Goal: Information Seeking & Learning: Learn about a topic

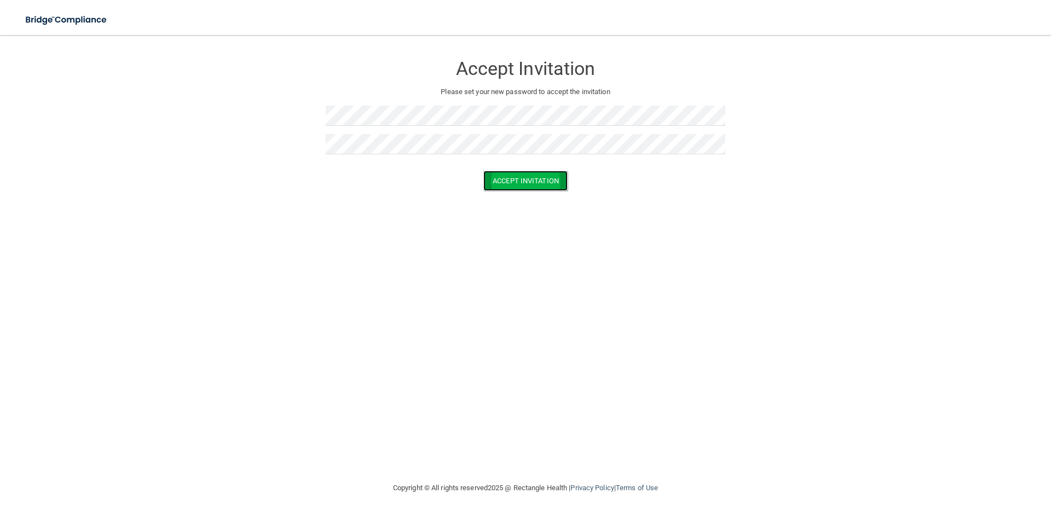
click at [501, 181] on button "Accept Invitation" at bounding box center [525, 181] width 84 height 20
click at [522, 193] on button "Accept Invitation" at bounding box center [525, 197] width 84 height 20
click at [518, 178] on button "Accept Invitation" at bounding box center [525, 181] width 84 height 20
click at [524, 175] on p "Token is invalid or blank." at bounding box center [526, 171] width 400 height 13
click at [525, 175] on p "Token is invalid or blank." at bounding box center [526, 171] width 400 height 13
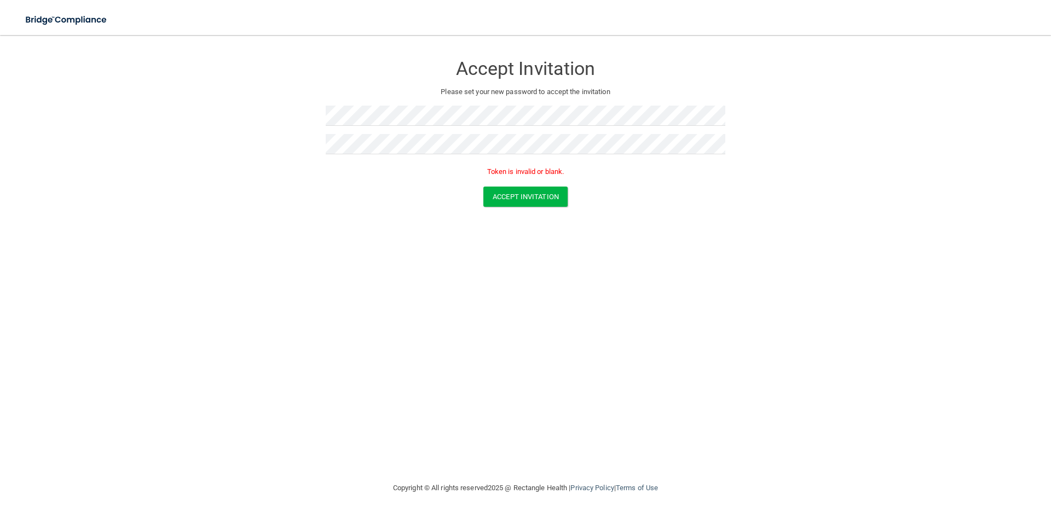
drag, startPoint x: 536, startPoint y: 171, endPoint x: 565, endPoint y: 176, distance: 29.5
click at [538, 171] on p "Token is invalid or blank." at bounding box center [526, 171] width 400 height 13
drag, startPoint x: 566, startPoint y: 176, endPoint x: 362, endPoint y: 195, distance: 205.5
click at [231, 182] on form "Accept Invitation Please set your new password to accept the invitation Token i…" at bounding box center [525, 133] width 1007 height 174
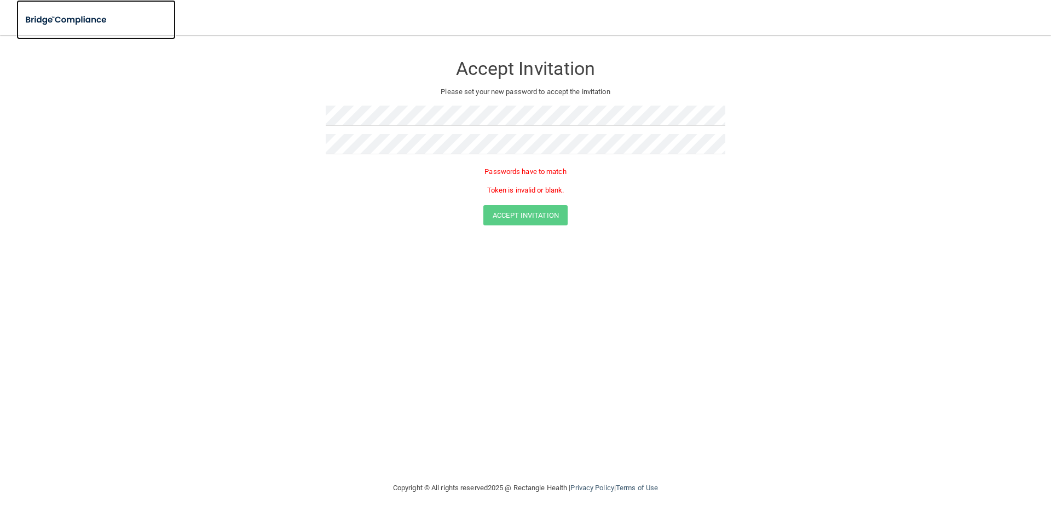
click at [112, 18] on img at bounding box center [66, 20] width 101 height 22
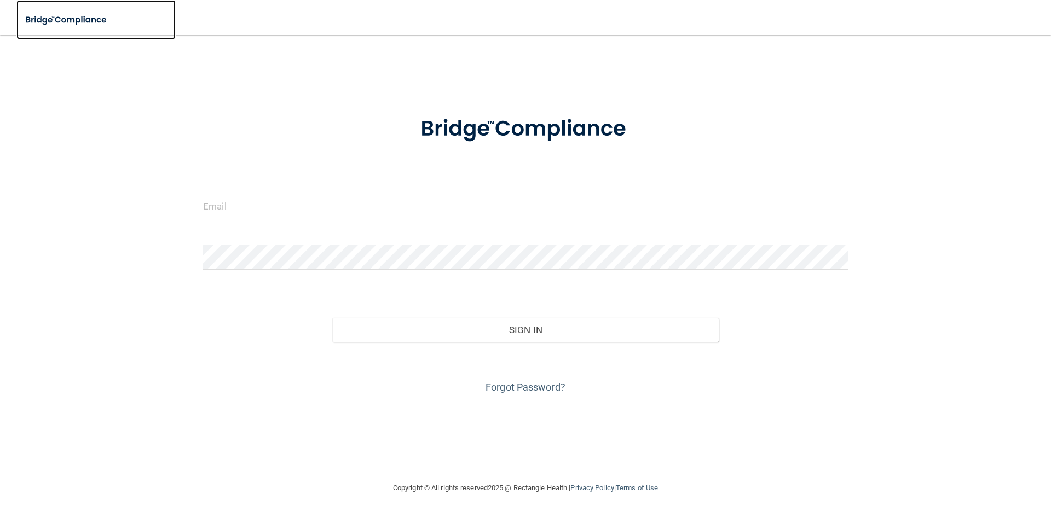
click at [113, 22] on img at bounding box center [66, 20] width 101 height 22
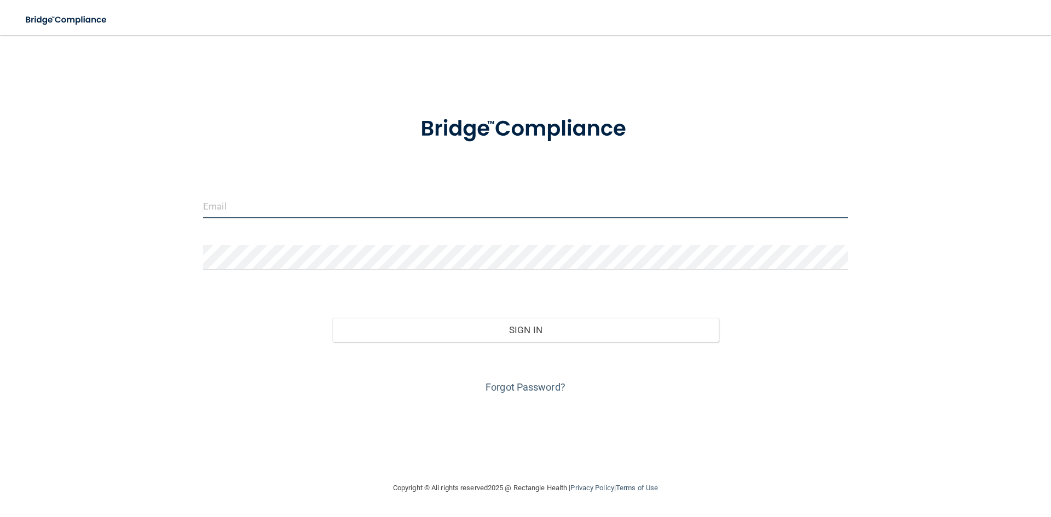
click at [404, 210] on input "email" at bounding box center [525, 206] width 645 height 25
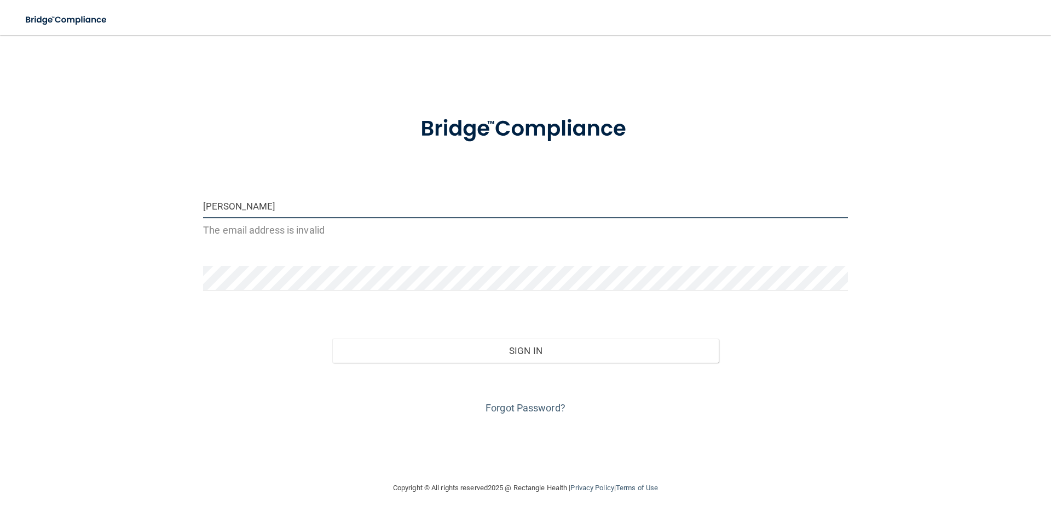
type input "[PERSON_NAME][EMAIL_ADDRESS][DOMAIN_NAME]"
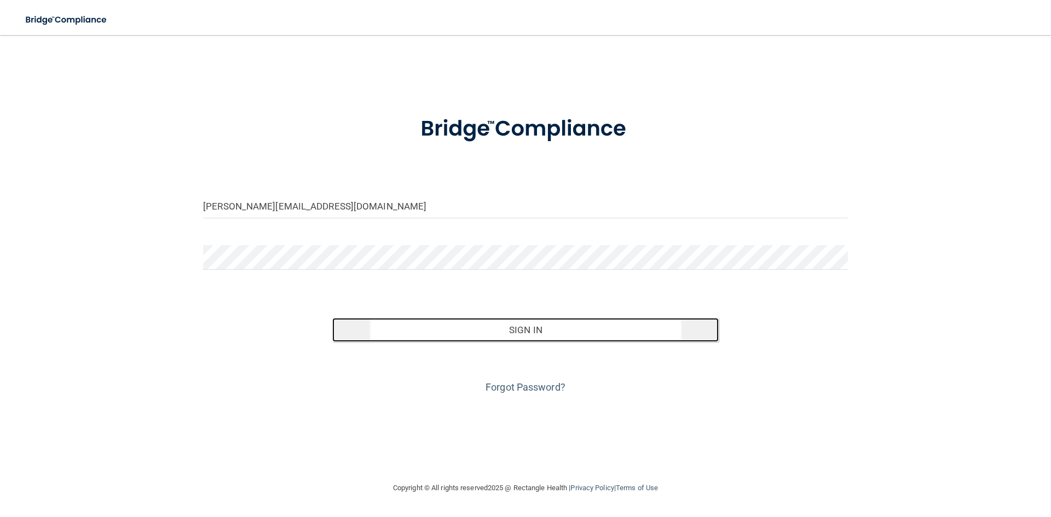
click at [558, 334] on button "Sign In" at bounding box center [525, 330] width 387 height 24
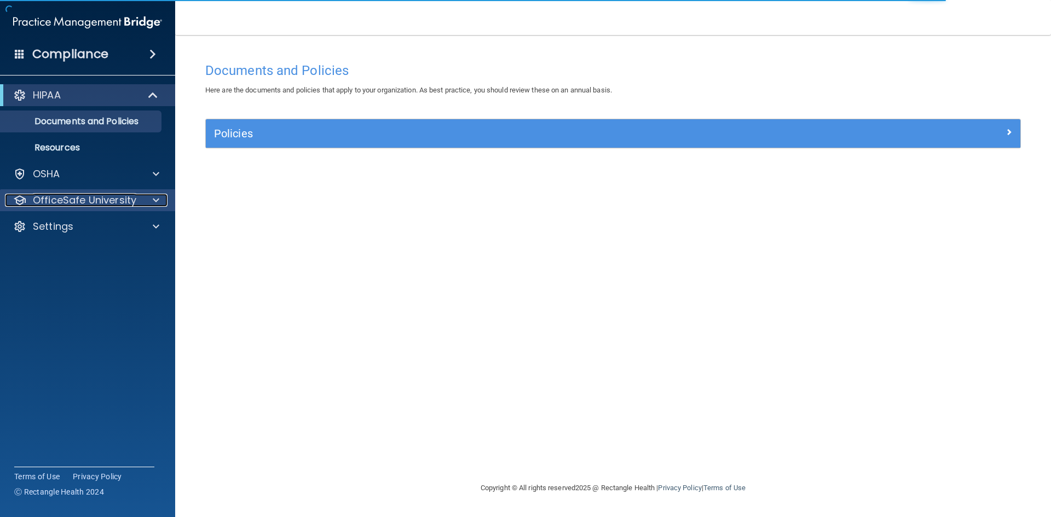
click at [154, 195] on span at bounding box center [156, 200] width 7 height 13
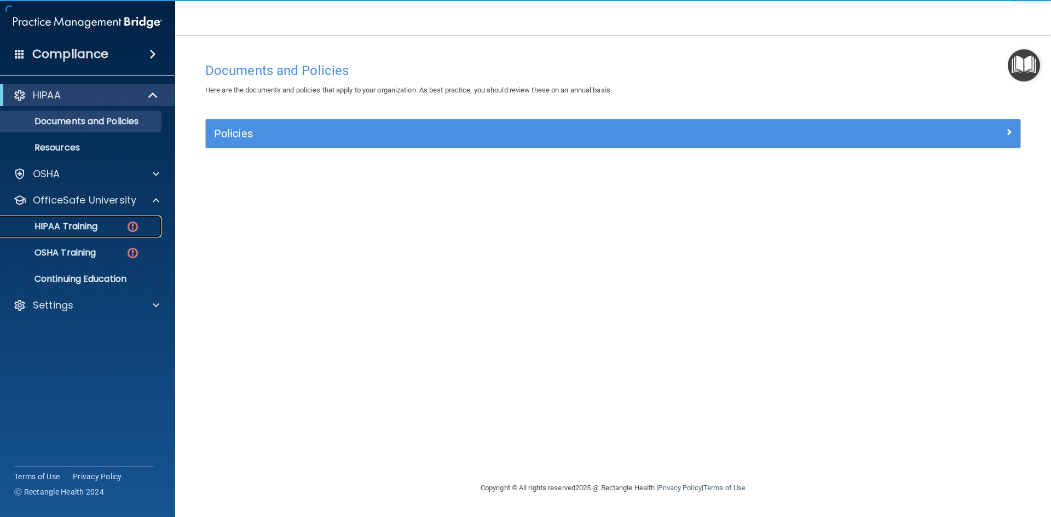
click at [91, 232] on p "HIPAA Training" at bounding box center [52, 226] width 90 height 11
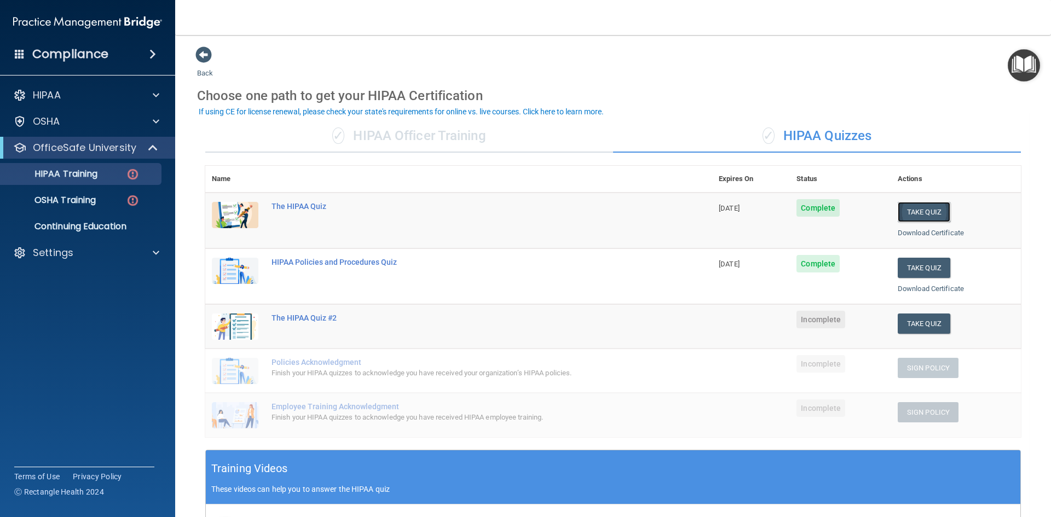
click at [916, 215] on button "Take Quiz" at bounding box center [924, 212] width 53 height 20
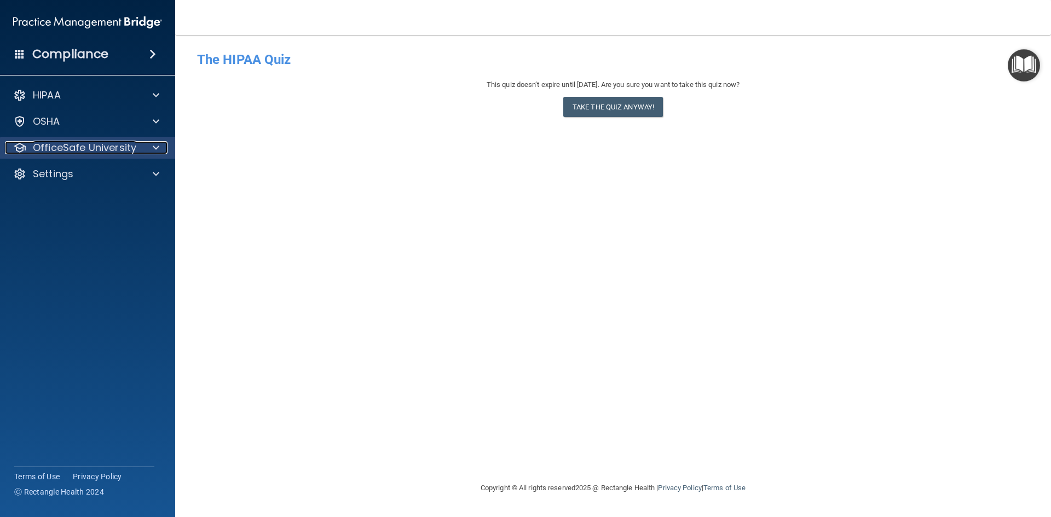
click at [155, 150] on span at bounding box center [156, 147] width 7 height 13
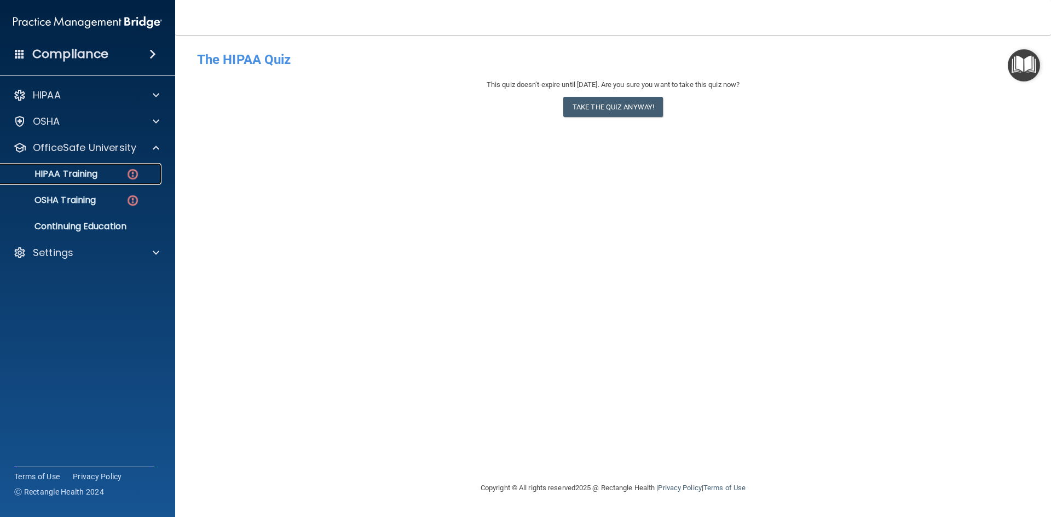
click at [104, 177] on div "HIPAA Training" at bounding box center [81, 174] width 149 height 11
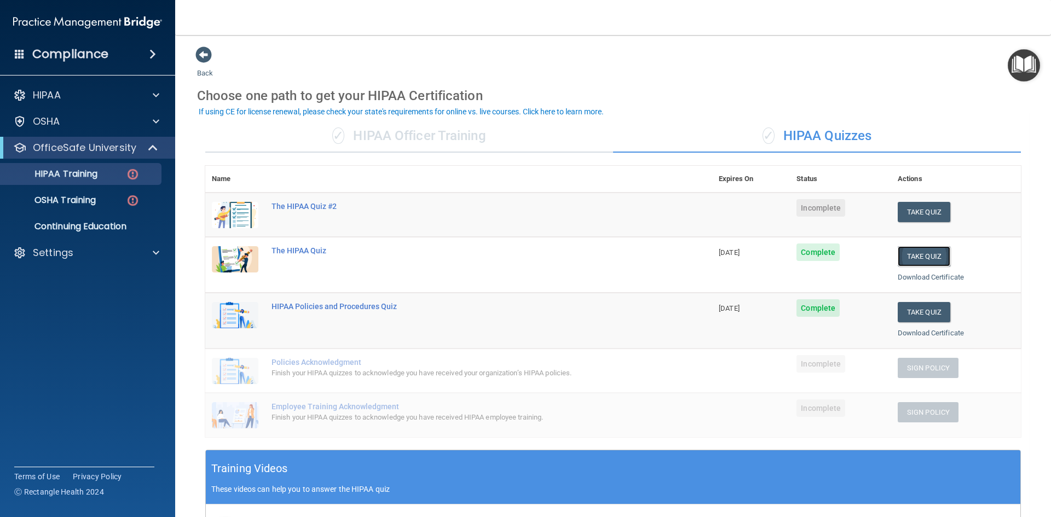
click at [913, 250] on button "Take Quiz" at bounding box center [924, 256] width 53 height 20
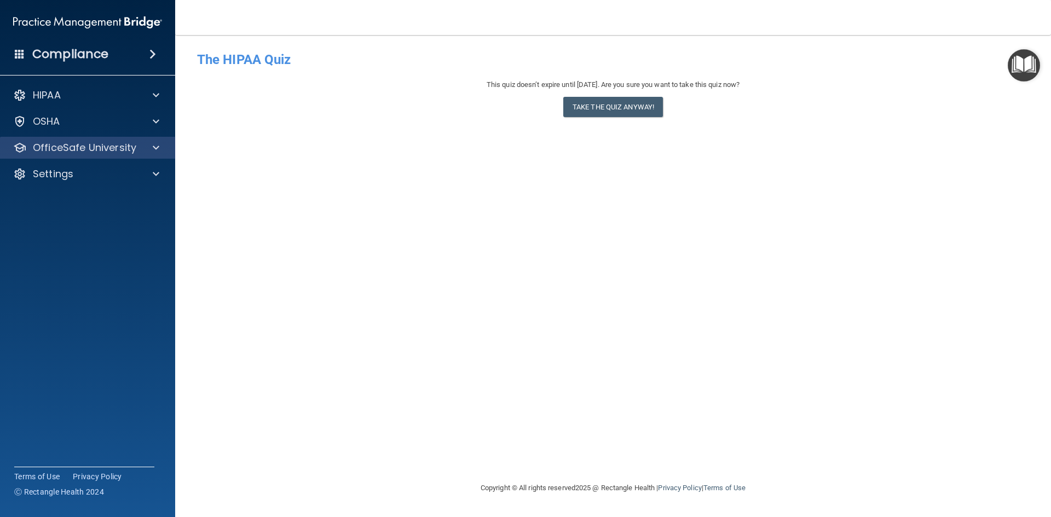
click at [98, 154] on div "OfficeSafe University" at bounding box center [88, 148] width 176 height 22
click at [154, 148] on span at bounding box center [156, 147] width 7 height 13
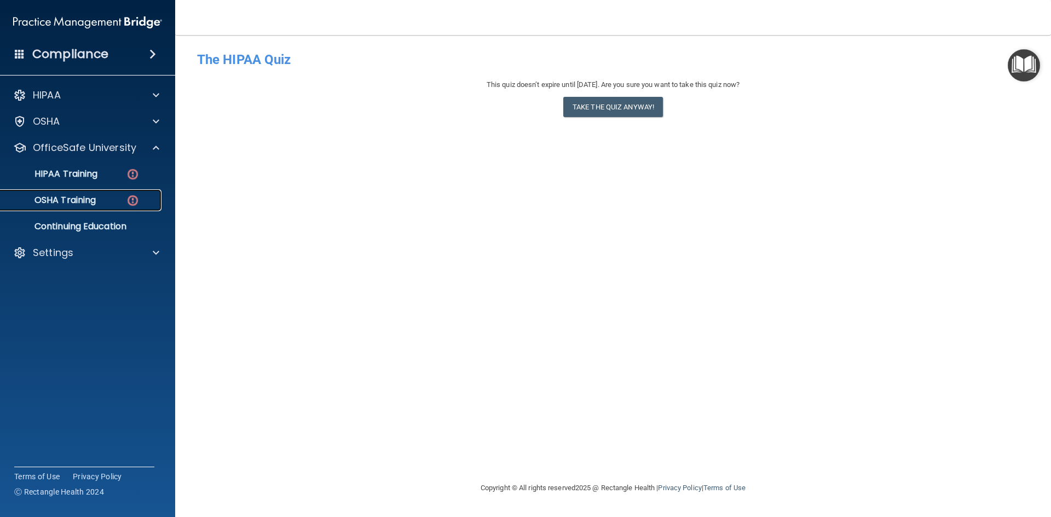
click at [113, 203] on div "OSHA Training" at bounding box center [81, 200] width 149 height 11
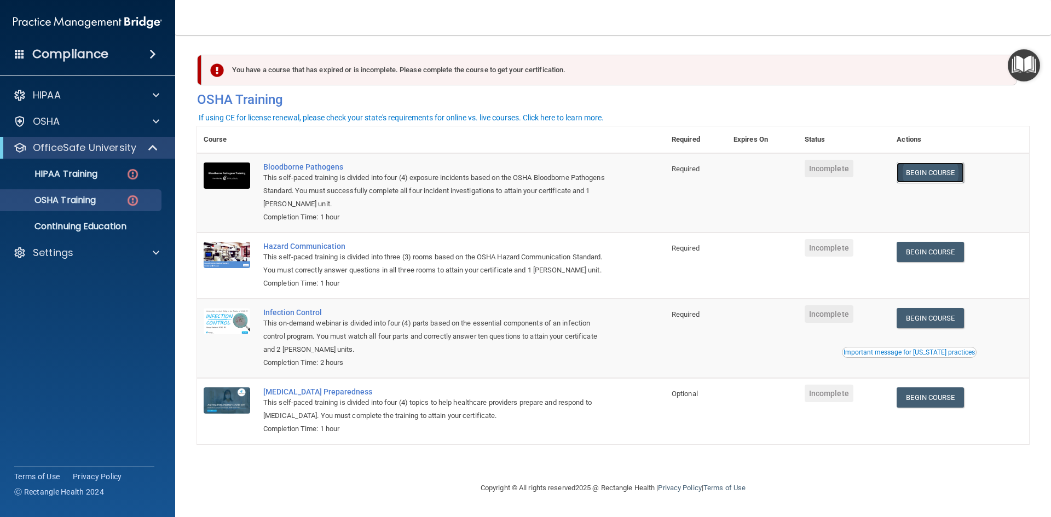
click at [941, 169] on link "Begin Course" at bounding box center [929, 173] width 67 height 20
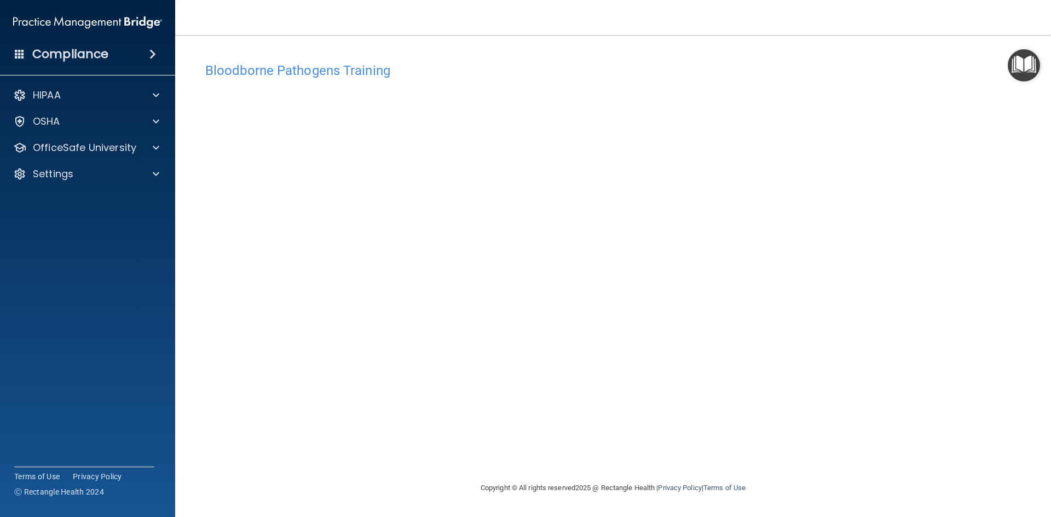
click at [1034, 62] on img "Open Resource Center" at bounding box center [1024, 65] width 32 height 32
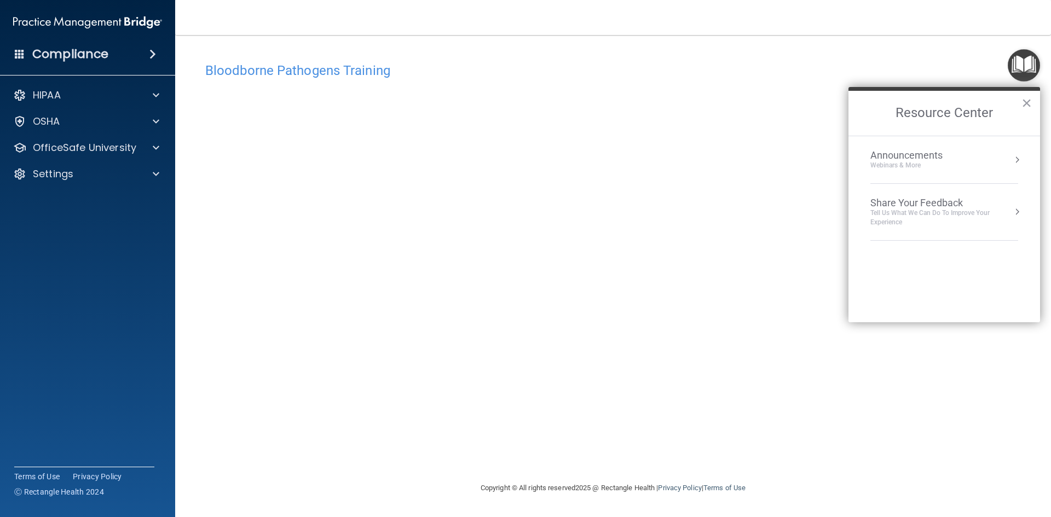
click at [1033, 62] on img "Open Resource Center" at bounding box center [1024, 65] width 32 height 32
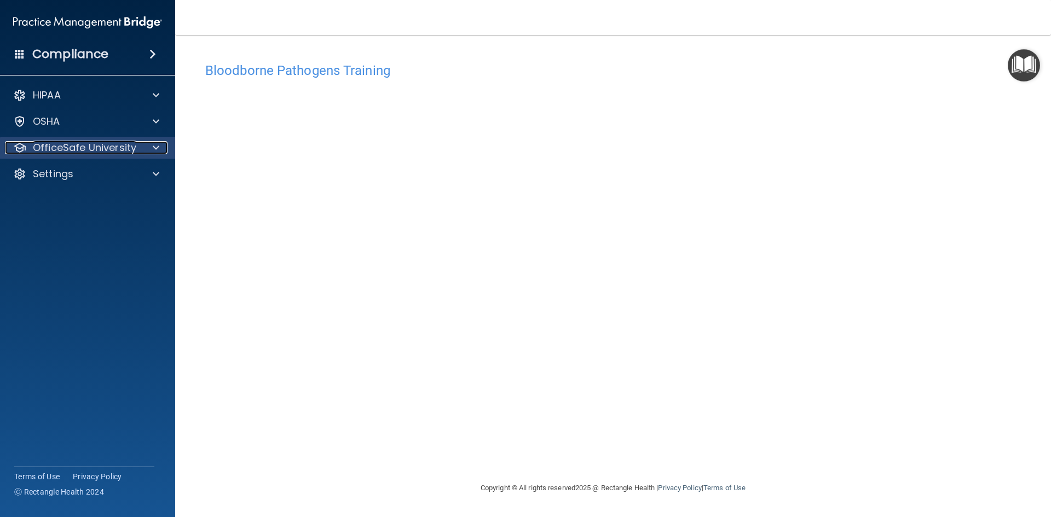
click at [156, 148] on span at bounding box center [156, 147] width 7 height 13
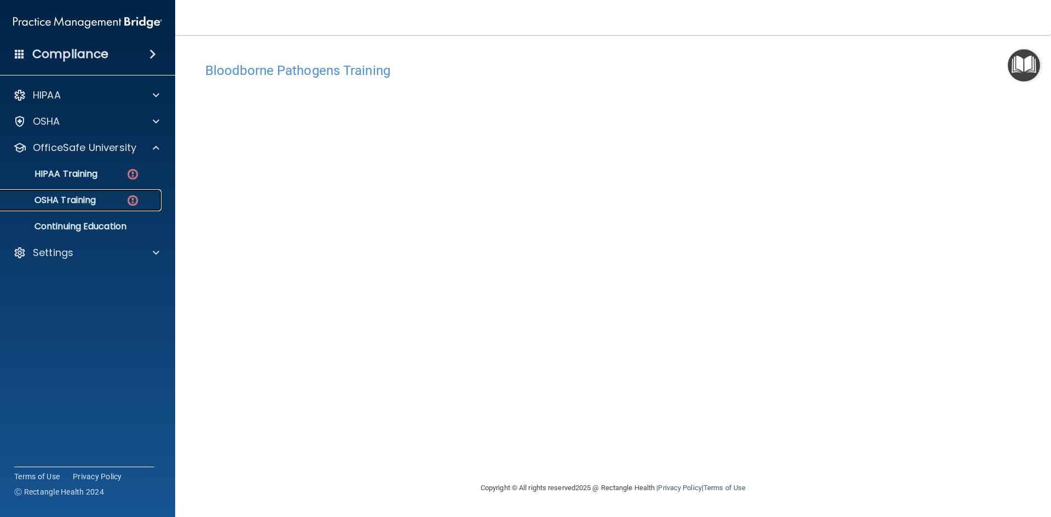
click at [123, 198] on div "OSHA Training" at bounding box center [81, 200] width 149 height 11
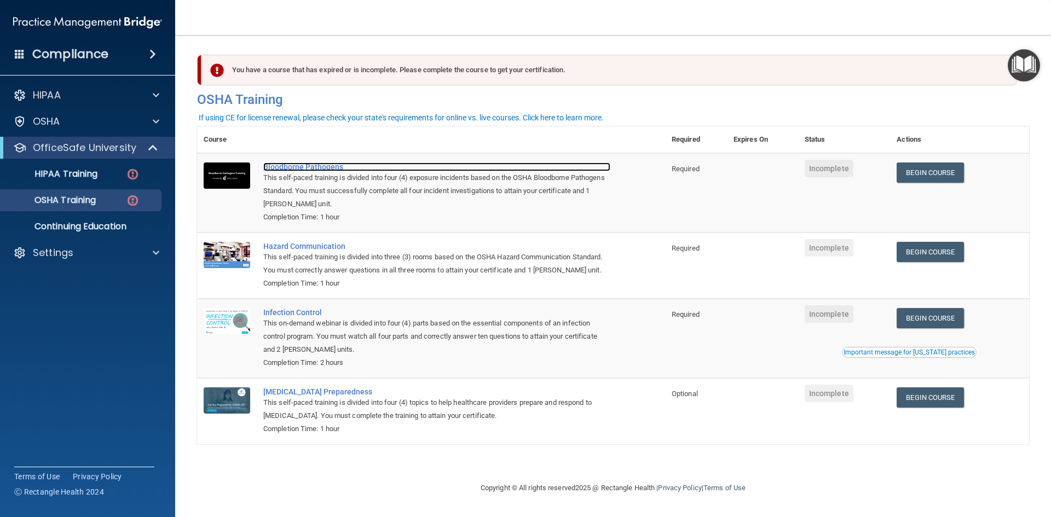
click at [315, 165] on div "Bloodborne Pathogens" at bounding box center [436, 167] width 347 height 9
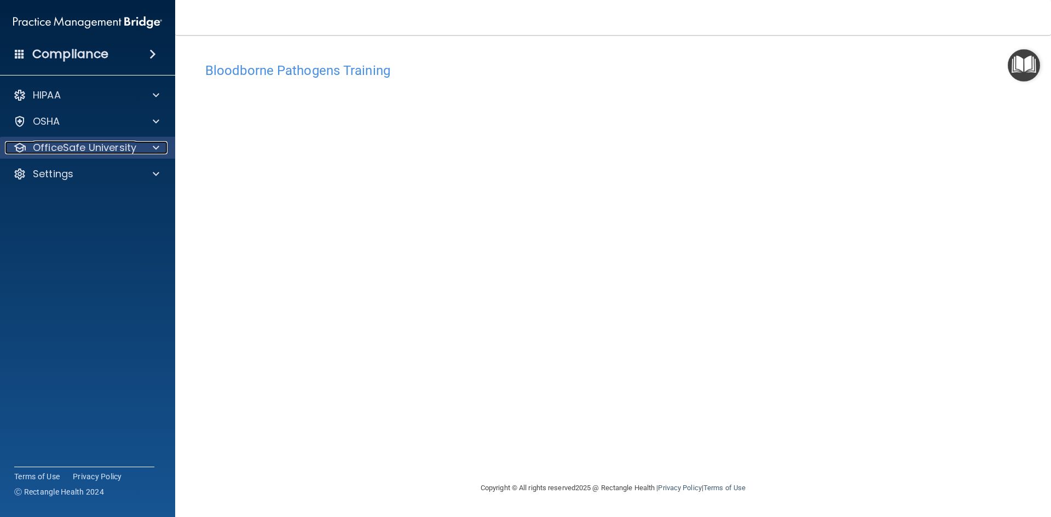
drag, startPoint x: 155, startPoint y: 144, endPoint x: 151, endPoint y: 149, distance: 6.6
click at [154, 144] on span at bounding box center [156, 147] width 7 height 13
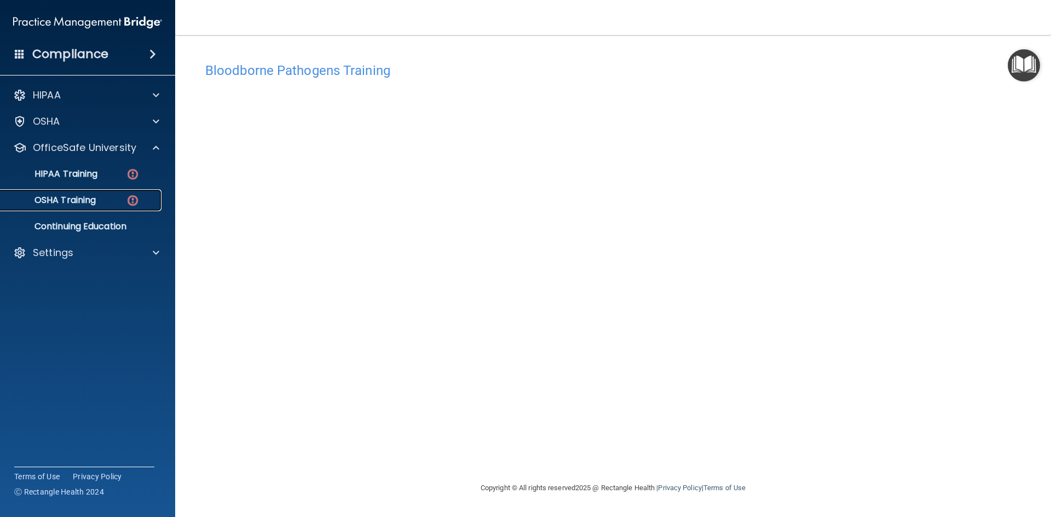
click at [122, 200] on div "OSHA Training" at bounding box center [81, 200] width 149 height 11
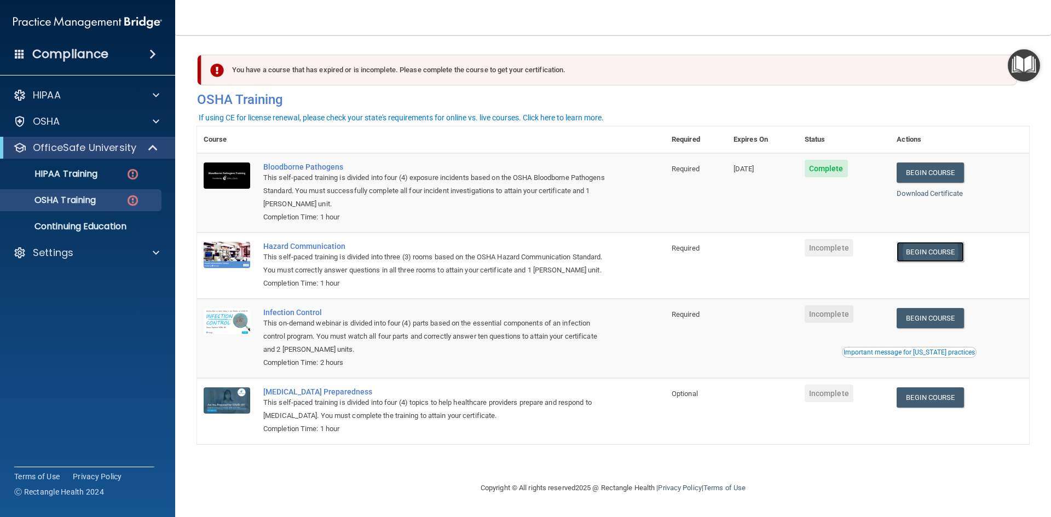
click at [942, 252] on link "Begin Course" at bounding box center [929, 252] width 67 height 20
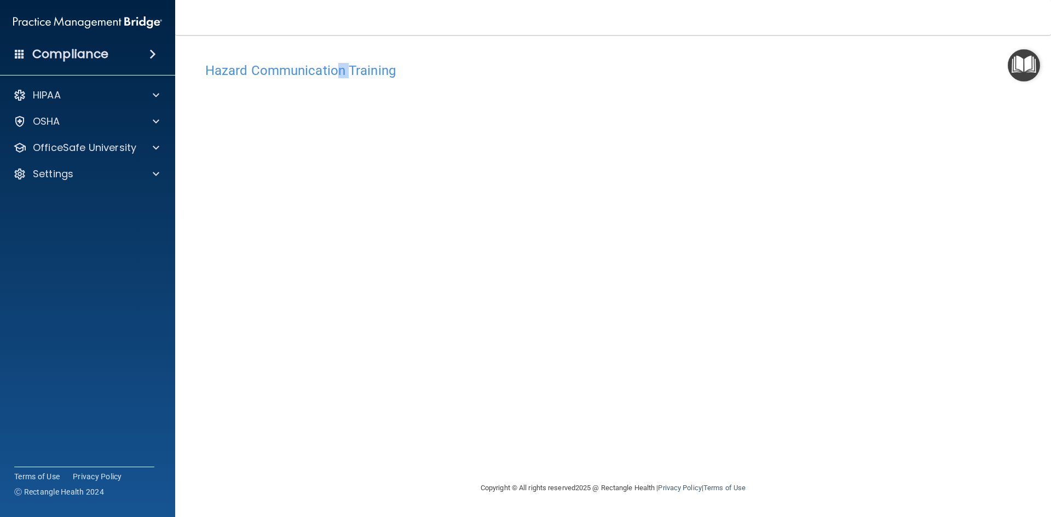
drag, startPoint x: 349, startPoint y: 77, endPoint x: 317, endPoint y: 68, distance: 32.8
click at [331, 72] on h4 "Hazard Communication Training" at bounding box center [612, 70] width 815 height 14
click at [316, 68] on h4 "Hazard Communication Training" at bounding box center [612, 70] width 815 height 14
drag, startPoint x: 287, startPoint y: 74, endPoint x: 273, endPoint y: 78, distance: 14.7
click at [273, 78] on h4 "Hazard Communication Training" at bounding box center [612, 70] width 815 height 14
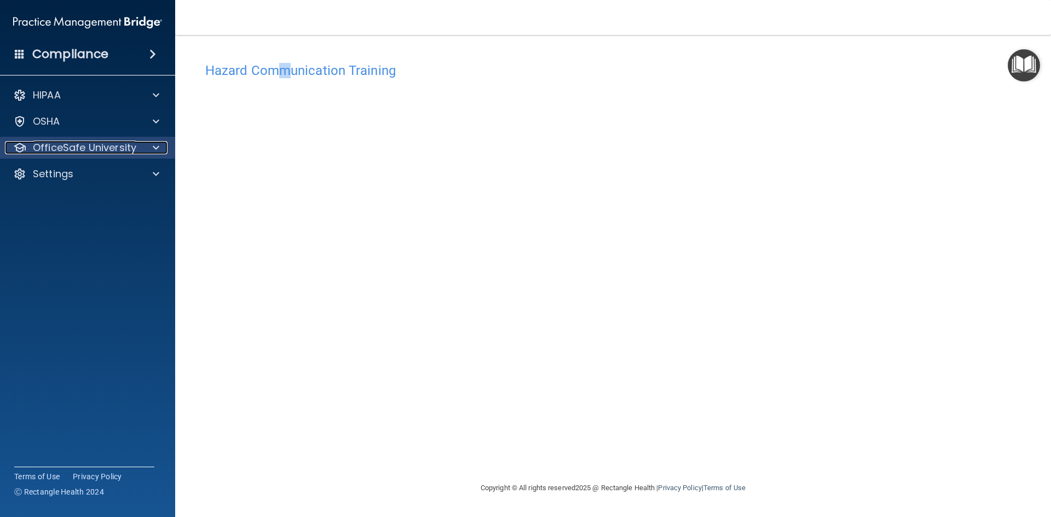
click at [120, 153] on p "OfficeSafe University" at bounding box center [84, 147] width 103 height 13
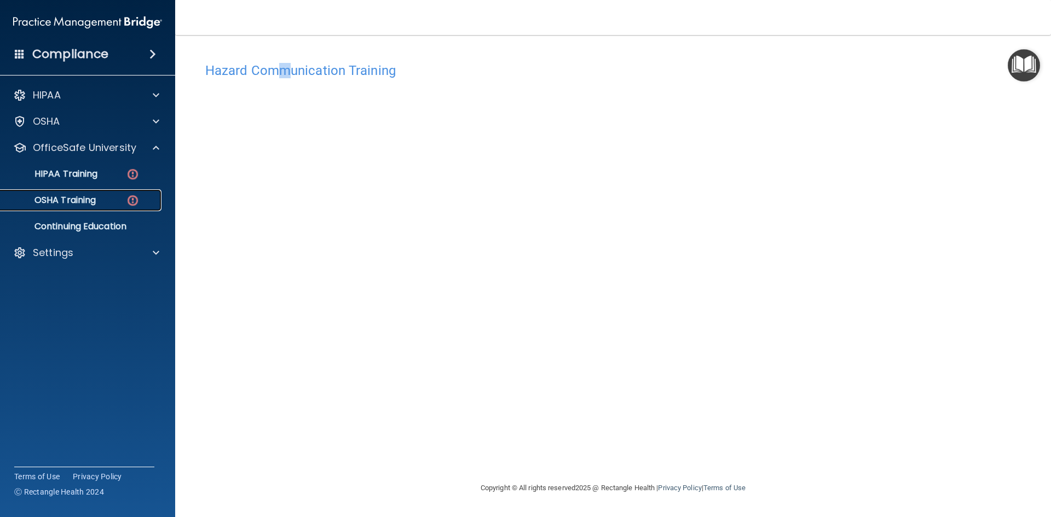
click at [109, 205] on div "OSHA Training" at bounding box center [81, 200] width 149 height 11
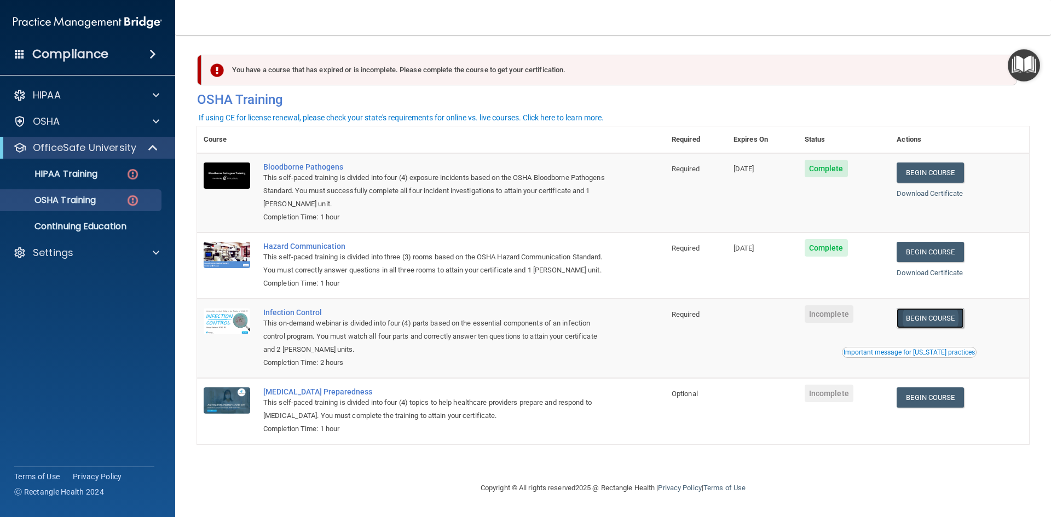
click at [935, 314] on link "Begin Course" at bounding box center [929, 318] width 67 height 20
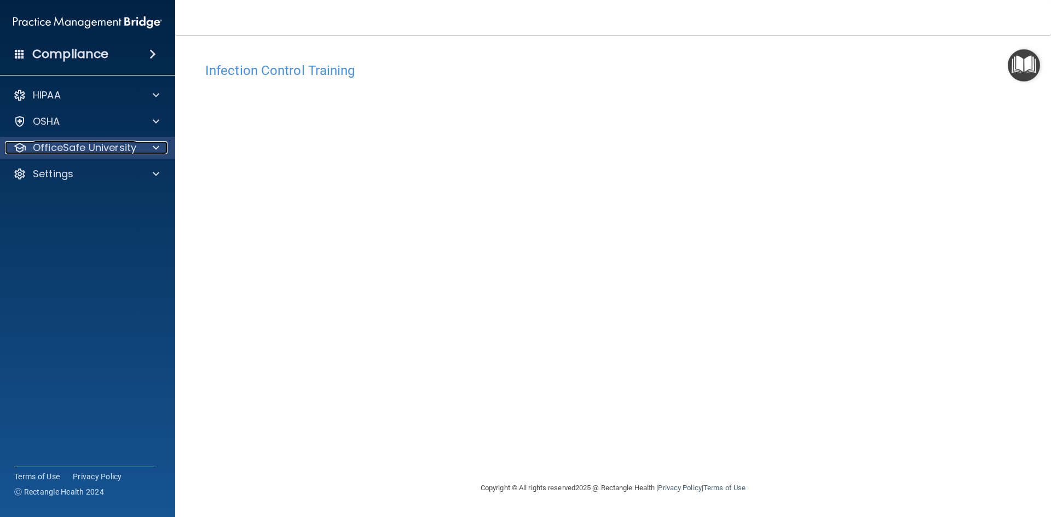
click at [109, 150] on p "OfficeSafe University" at bounding box center [84, 147] width 103 height 13
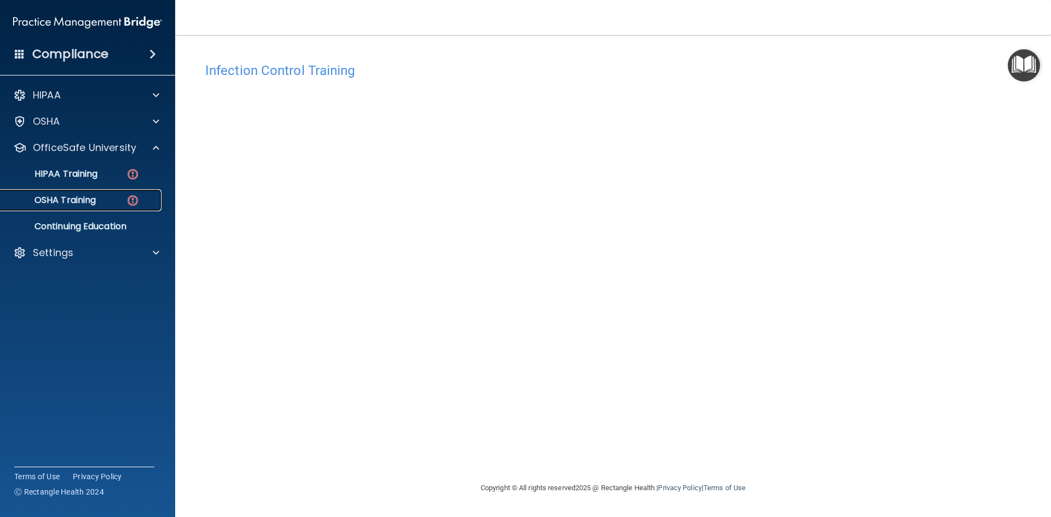
click at [113, 196] on div "OSHA Training" at bounding box center [81, 200] width 149 height 11
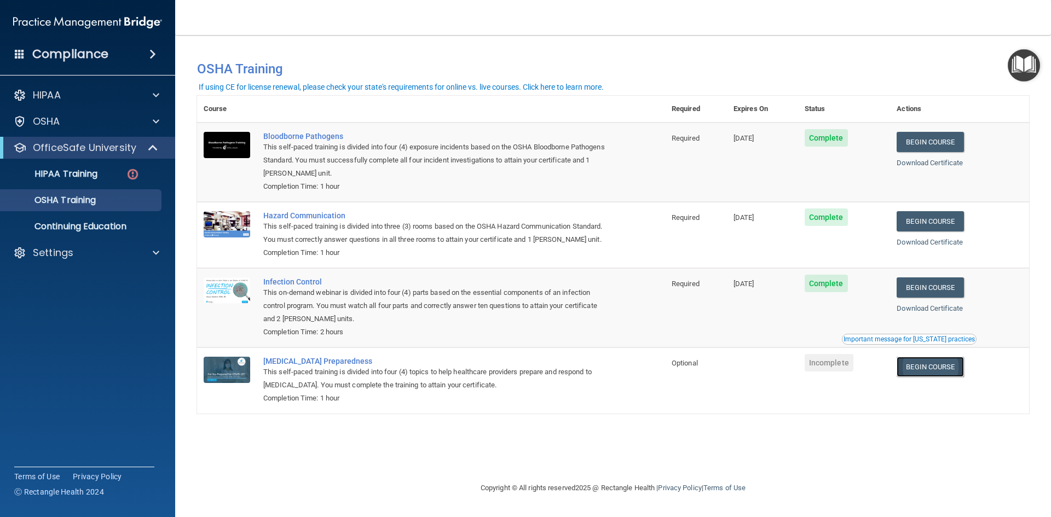
click at [930, 368] on link "Begin Course" at bounding box center [929, 367] width 67 height 20
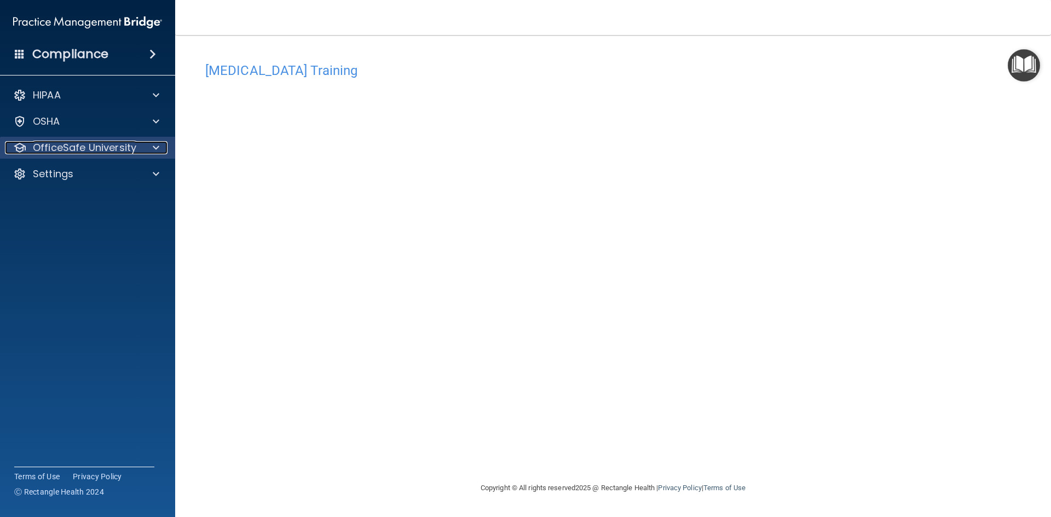
click at [105, 152] on p "OfficeSafe University" at bounding box center [84, 147] width 103 height 13
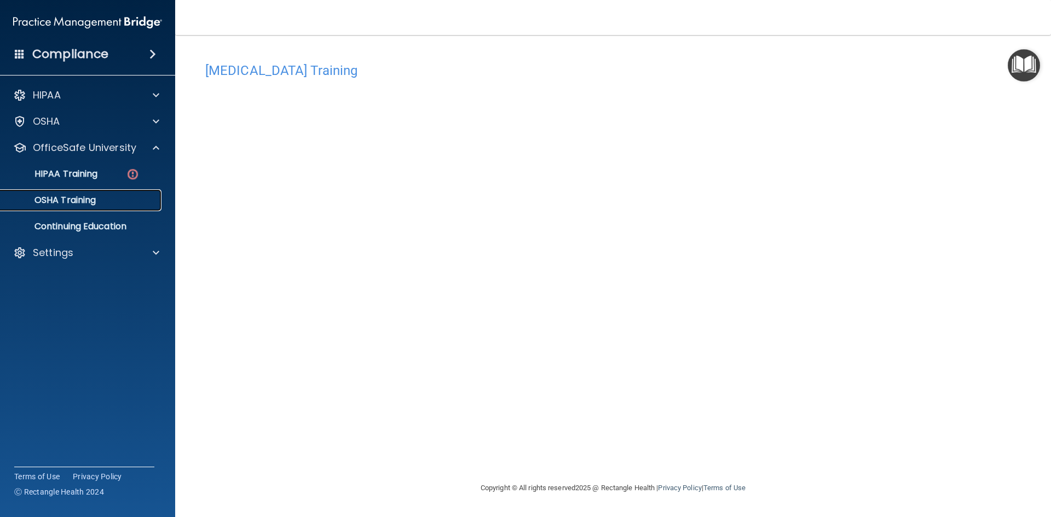
click at [112, 202] on div "OSHA Training" at bounding box center [81, 200] width 149 height 11
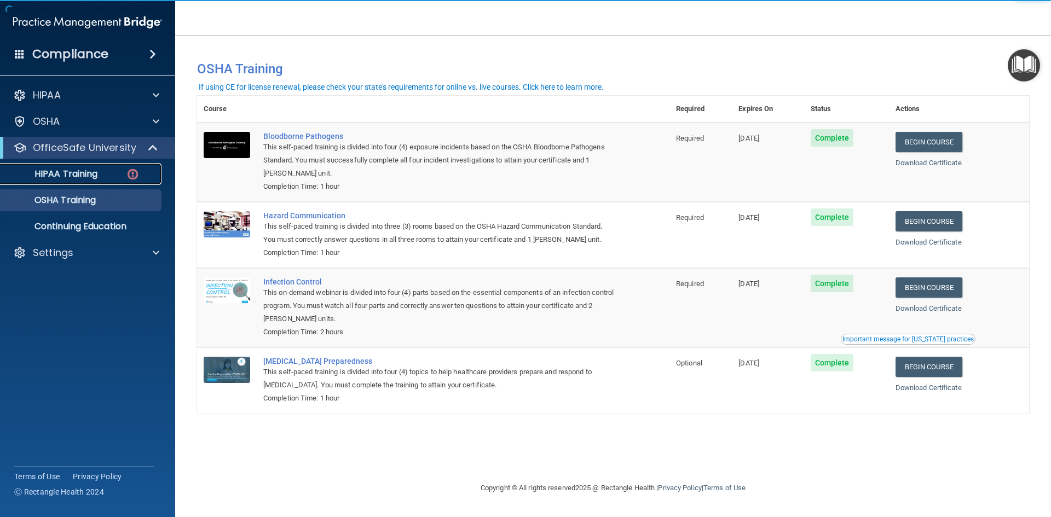
click at [114, 178] on div "HIPAA Training" at bounding box center [81, 174] width 149 height 11
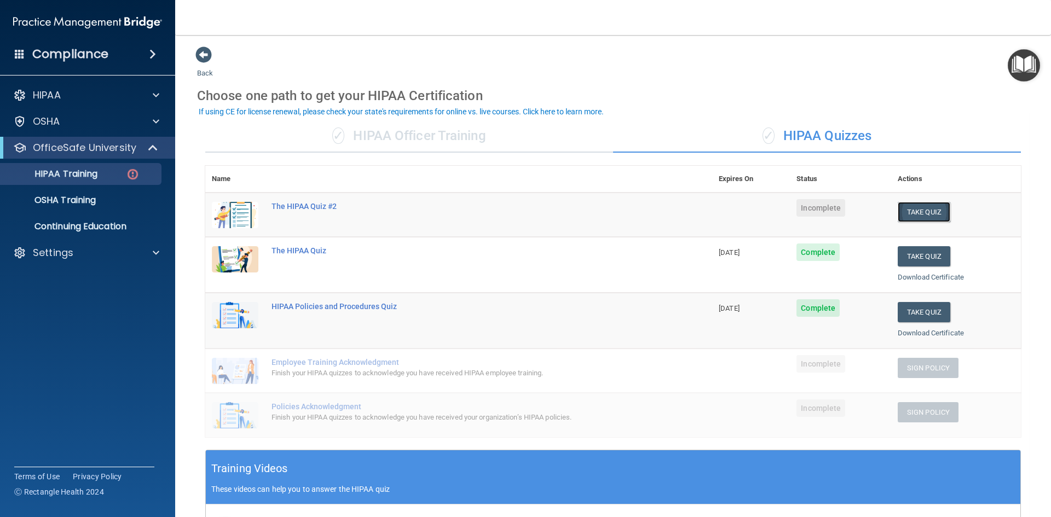
click at [914, 215] on button "Take Quiz" at bounding box center [924, 212] width 53 height 20
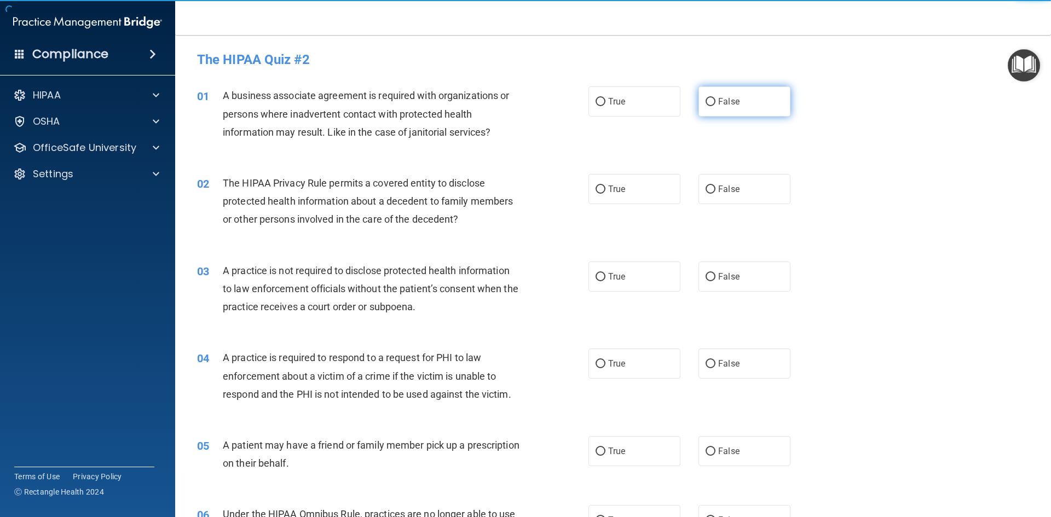
click at [705, 100] on input "False" at bounding box center [710, 102] width 10 height 8
radio input "true"
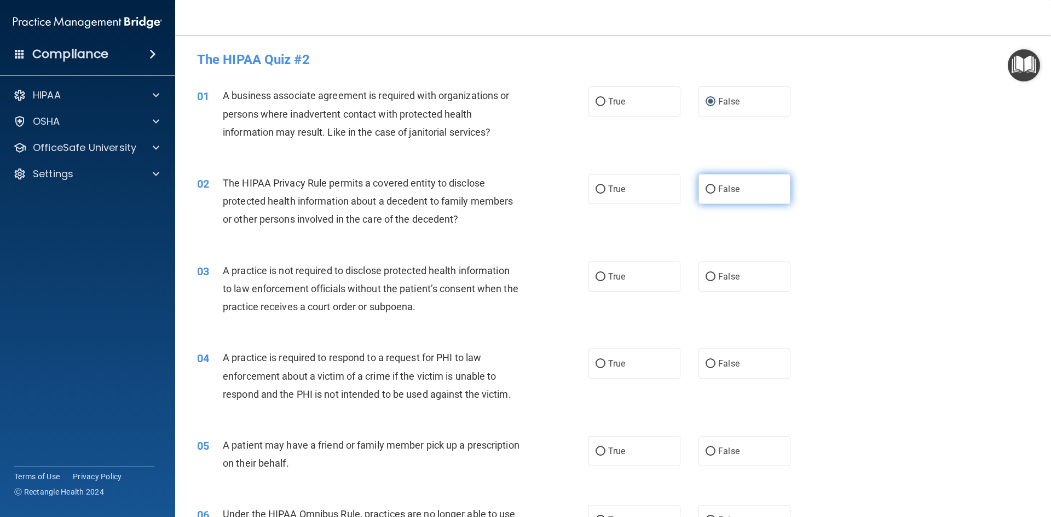
click at [707, 188] on input "False" at bounding box center [710, 190] width 10 height 8
radio input "true"
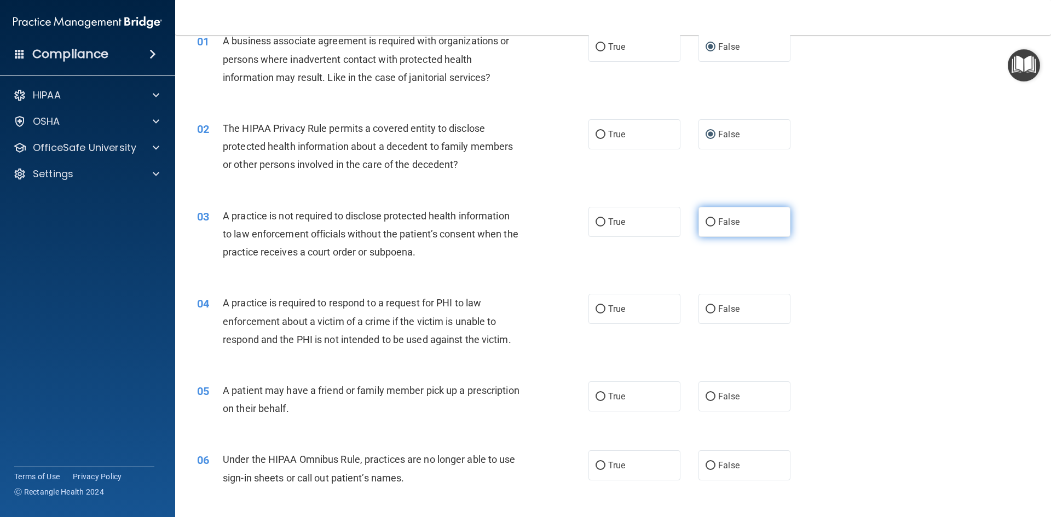
click at [706, 226] on input "False" at bounding box center [710, 222] width 10 height 8
radio input "true"
drag, startPoint x: 704, startPoint y: 308, endPoint x: 713, endPoint y: 332, distance: 25.4
click at [705, 308] on input "False" at bounding box center [710, 309] width 10 height 8
radio input "true"
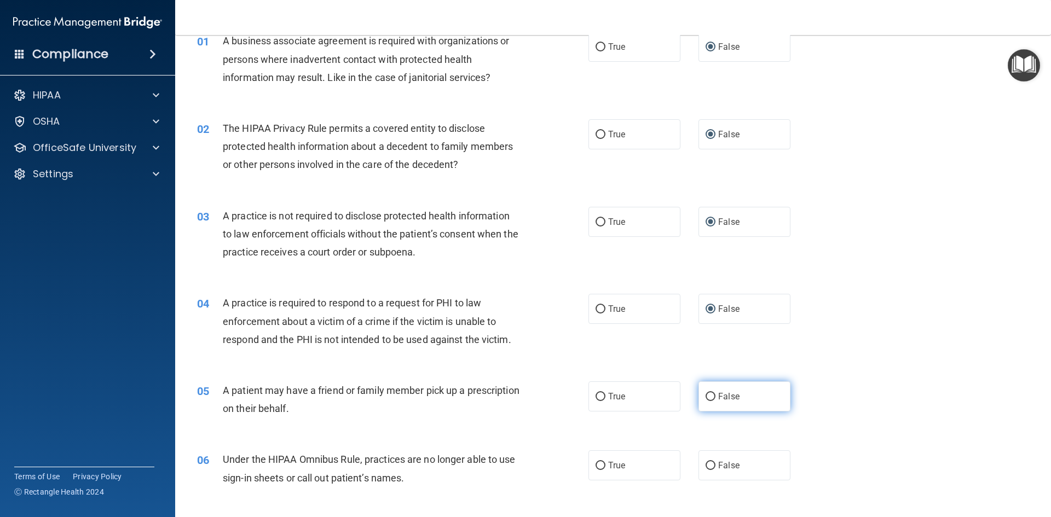
click at [706, 395] on input "False" at bounding box center [710, 397] width 10 height 8
radio input "true"
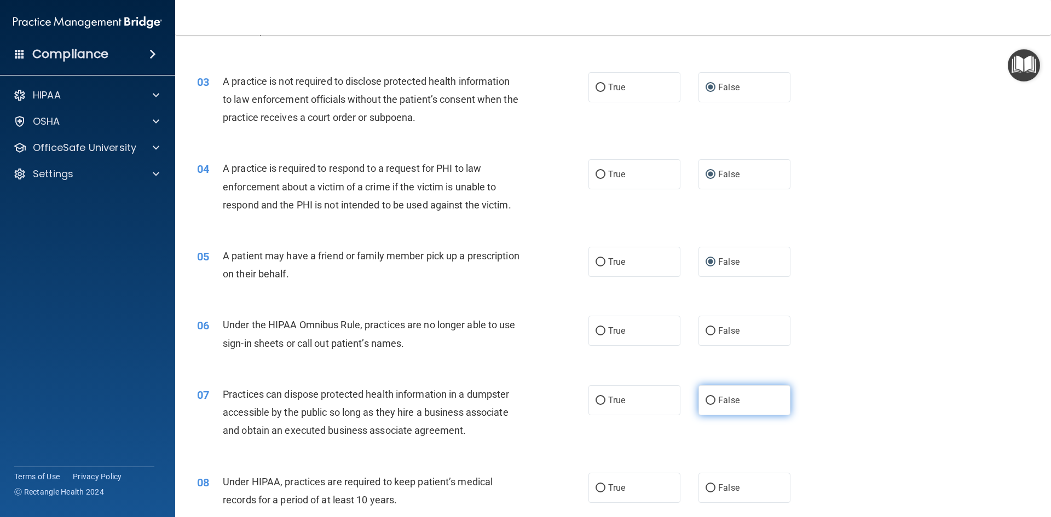
scroll to position [219, 0]
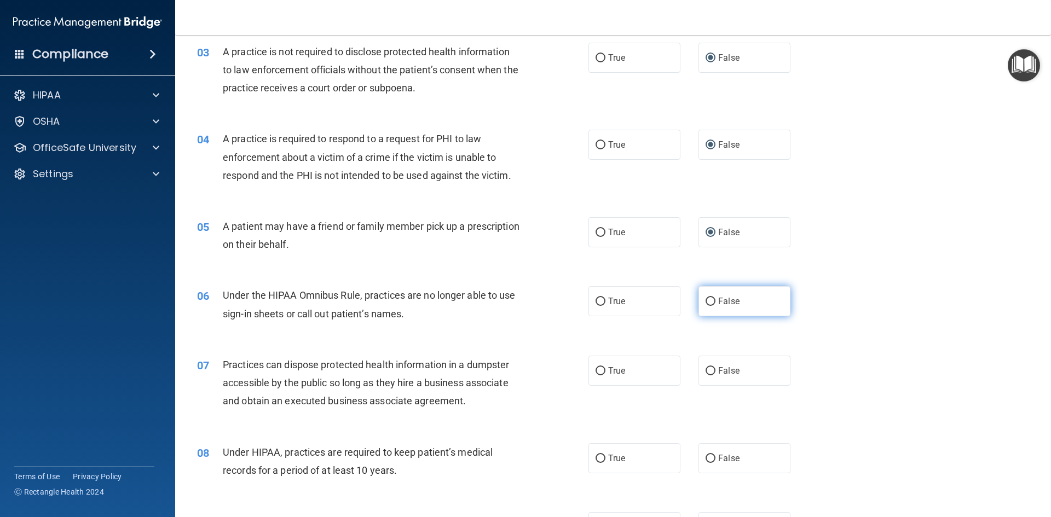
click at [705, 301] on input "False" at bounding box center [710, 302] width 10 height 8
radio input "true"
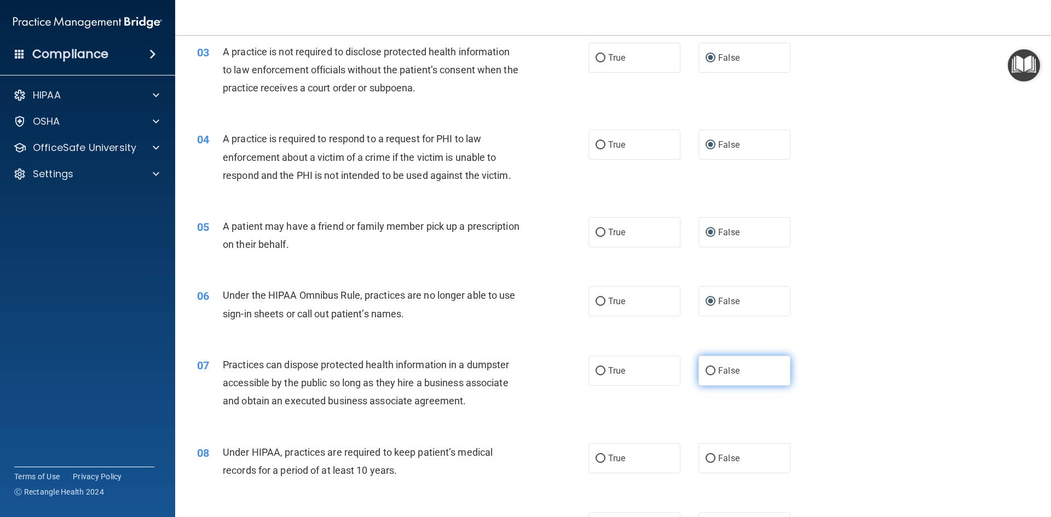
click at [706, 374] on input "False" at bounding box center [710, 371] width 10 height 8
radio input "true"
click at [705, 457] on input "False" at bounding box center [710, 459] width 10 height 8
radio input "true"
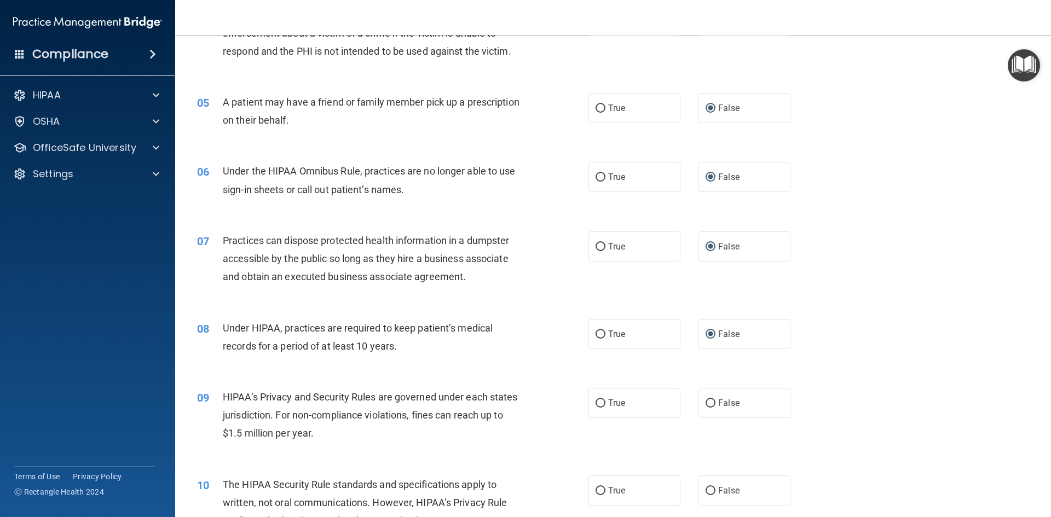
scroll to position [383, 0]
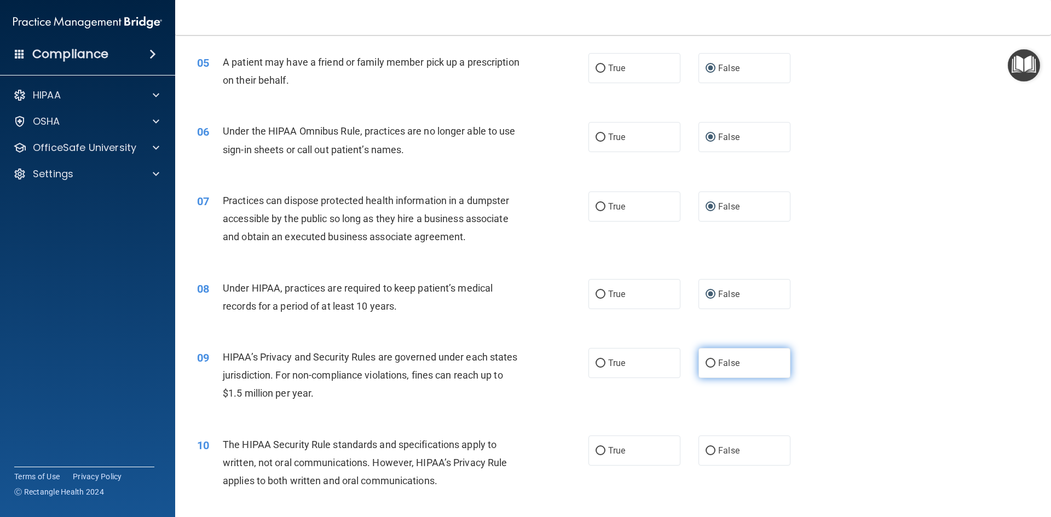
click at [709, 357] on label "False" at bounding box center [744, 363] width 92 height 30
click at [709, 360] on input "False" at bounding box center [710, 364] width 10 height 8
radio input "true"
click at [705, 449] on input "False" at bounding box center [710, 451] width 10 height 8
radio input "true"
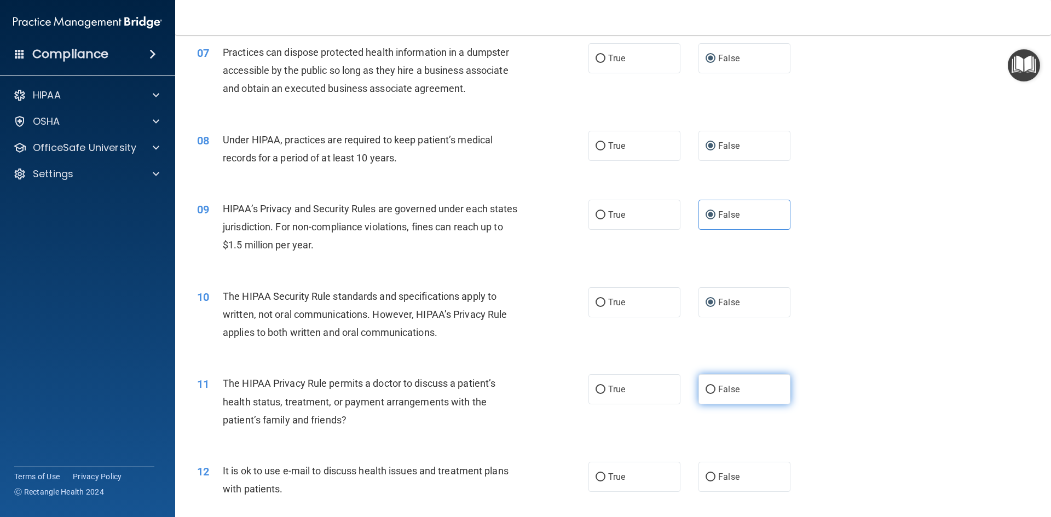
scroll to position [547, 0]
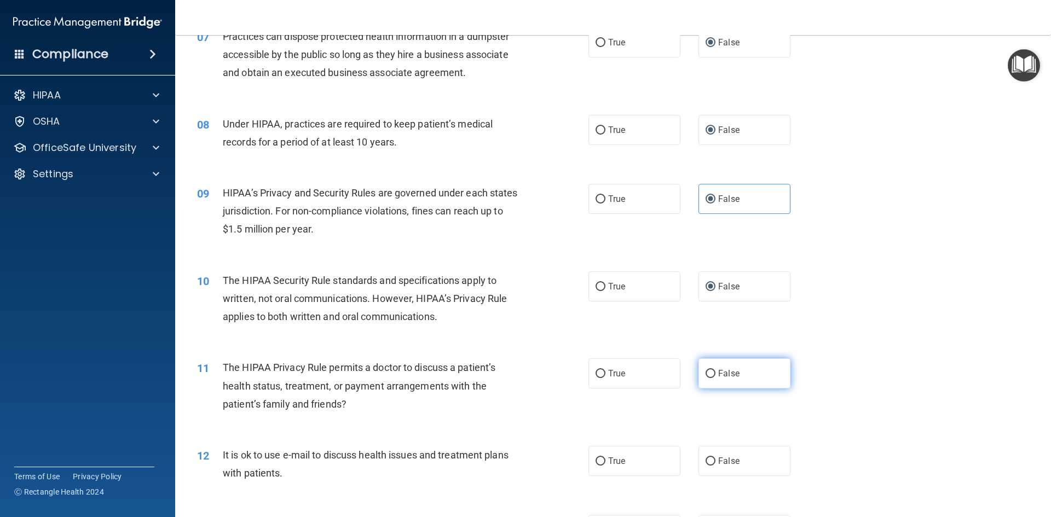
click at [707, 376] on input "False" at bounding box center [710, 374] width 10 height 8
radio input "true"
drag, startPoint x: 702, startPoint y: 459, endPoint x: 708, endPoint y: 460, distance: 6.6
click at [705, 459] on input "False" at bounding box center [710, 462] width 10 height 8
radio input "true"
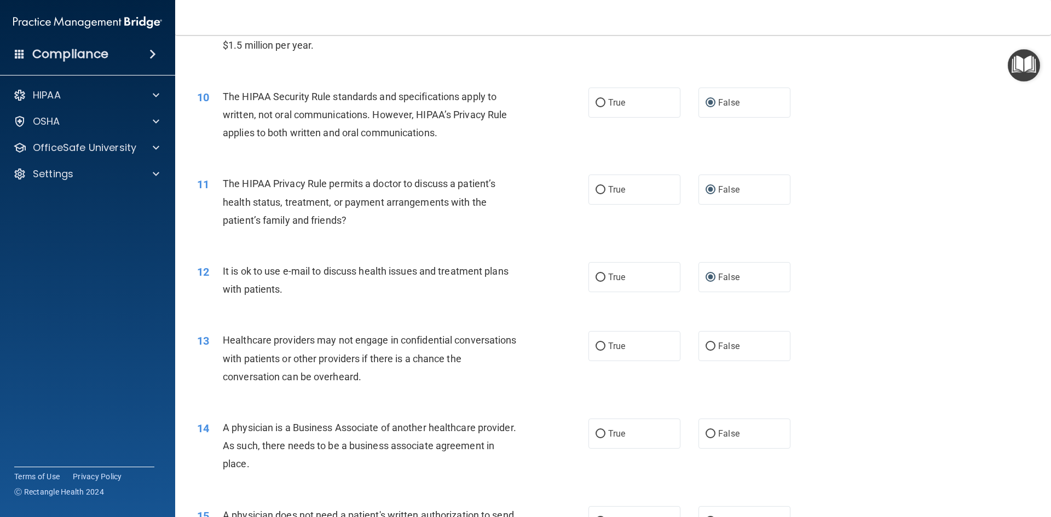
scroll to position [766, 0]
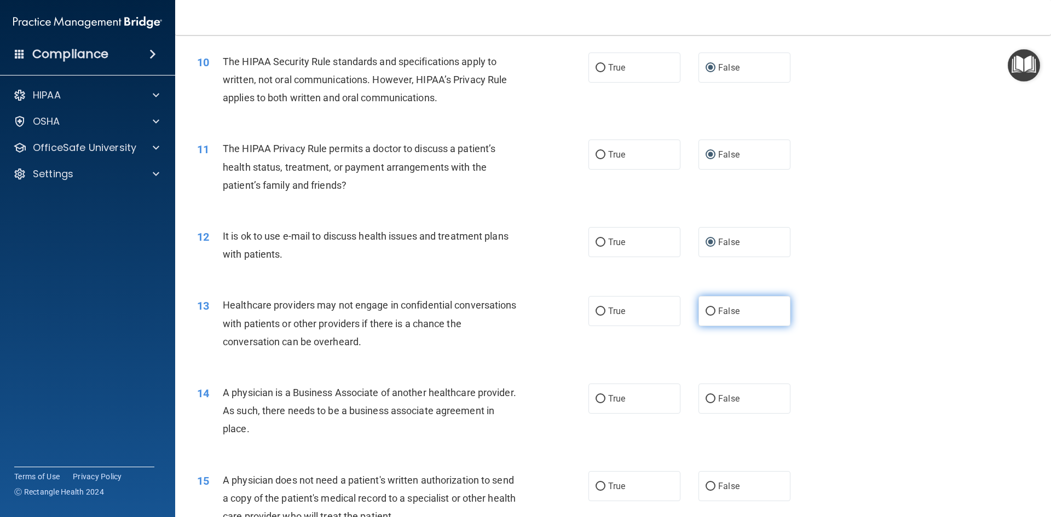
drag, startPoint x: 707, startPoint y: 312, endPoint x: 703, endPoint y: 380, distance: 68.5
click at [706, 314] on input "False" at bounding box center [710, 312] width 10 height 8
radio input "true"
click at [705, 395] on input "False" at bounding box center [710, 399] width 10 height 8
radio input "true"
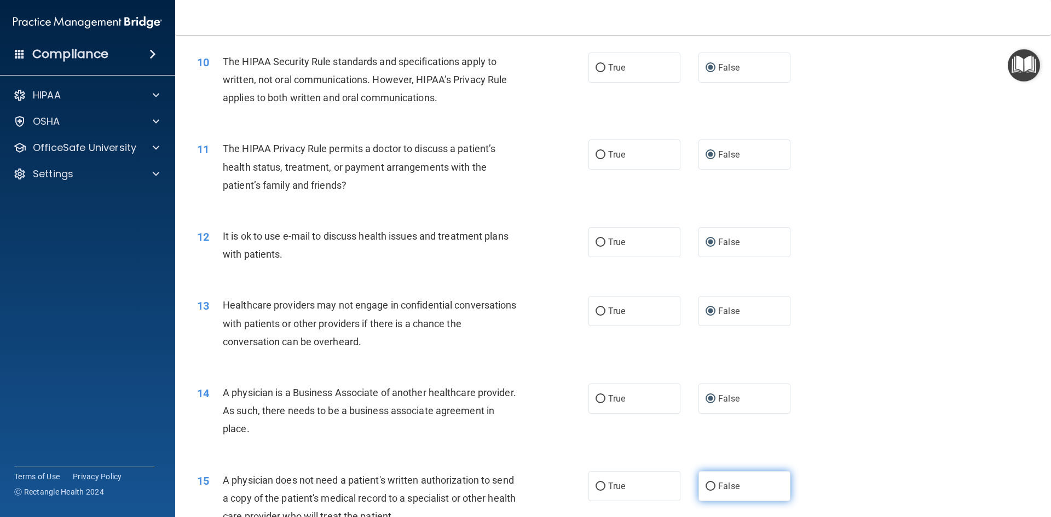
click at [709, 480] on label "False" at bounding box center [744, 486] width 92 height 30
click at [709, 483] on input "False" at bounding box center [710, 487] width 10 height 8
radio input "true"
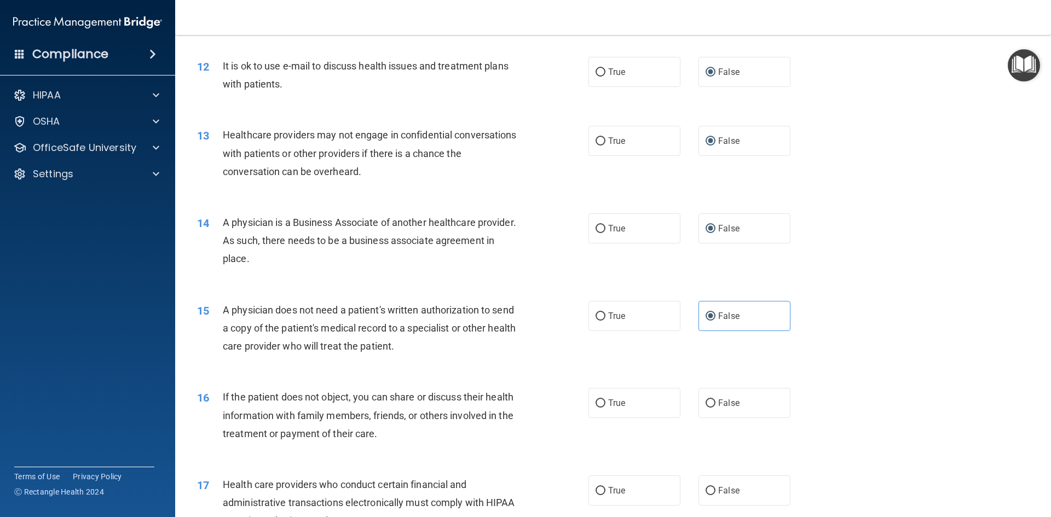
scroll to position [985, 0]
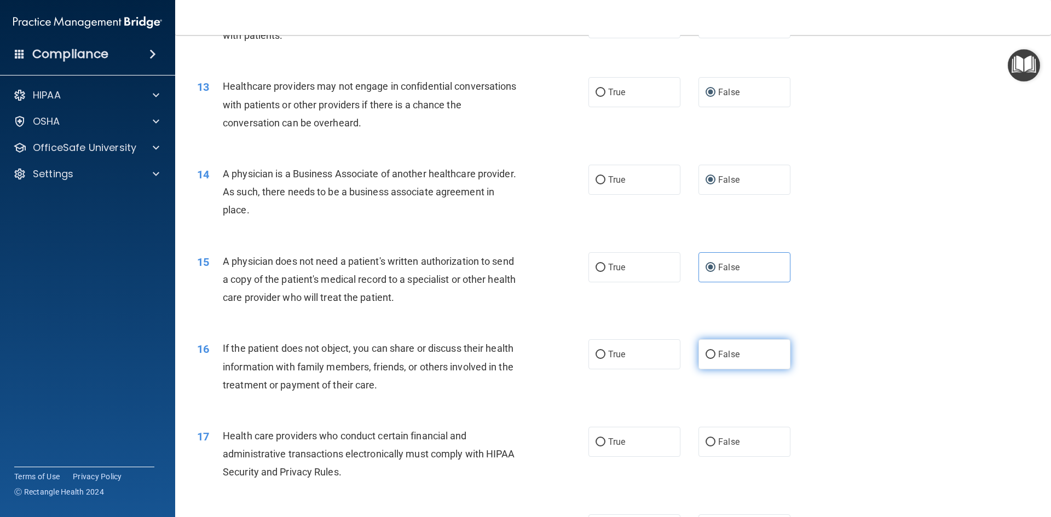
click at [706, 358] on input "False" at bounding box center [710, 355] width 10 height 8
radio input "true"
click at [705, 441] on input "False" at bounding box center [710, 442] width 10 height 8
radio input "true"
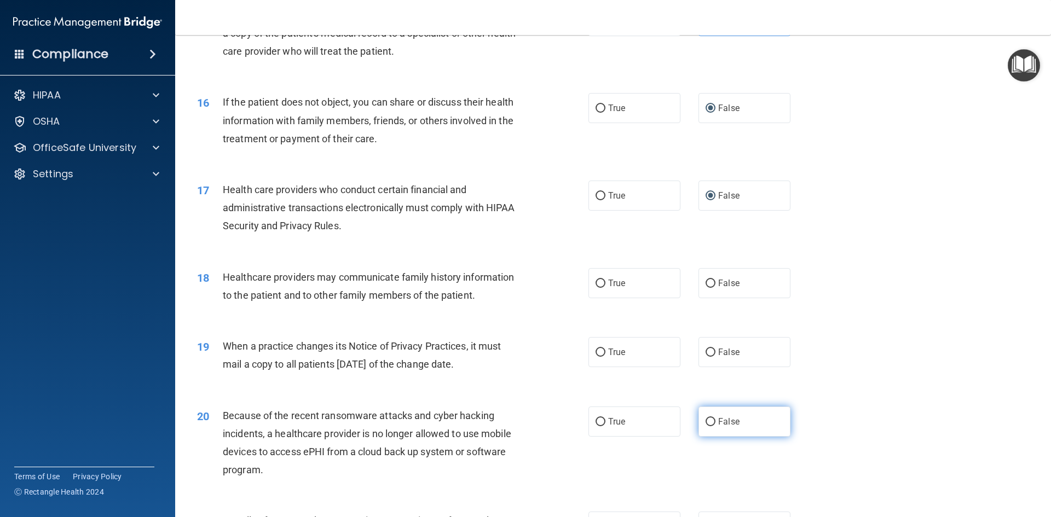
scroll to position [1259, 0]
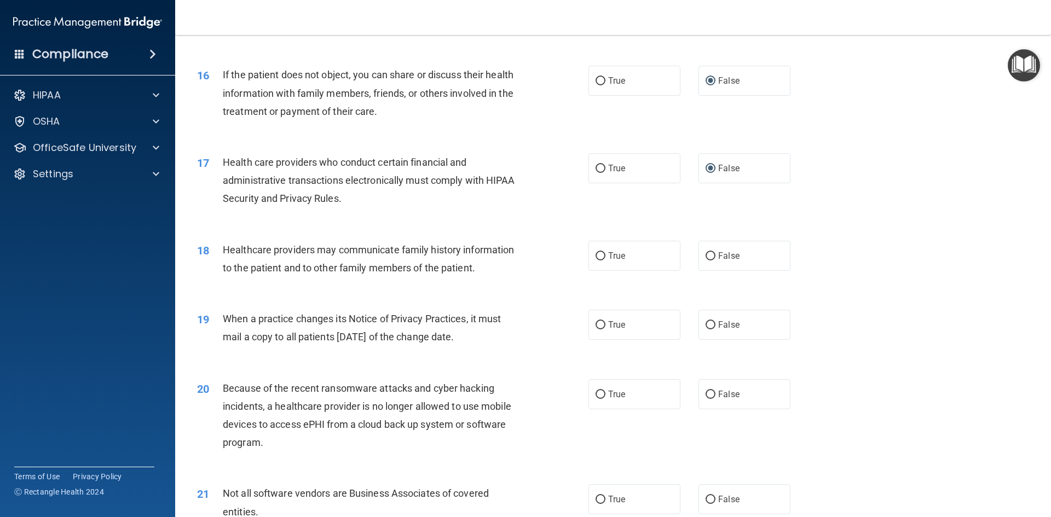
drag, startPoint x: 709, startPoint y: 254, endPoint x: 713, endPoint y: 301, distance: 47.2
click at [709, 254] on input "False" at bounding box center [710, 256] width 10 height 8
radio input "true"
click at [705, 324] on input "False" at bounding box center [710, 325] width 10 height 8
radio input "true"
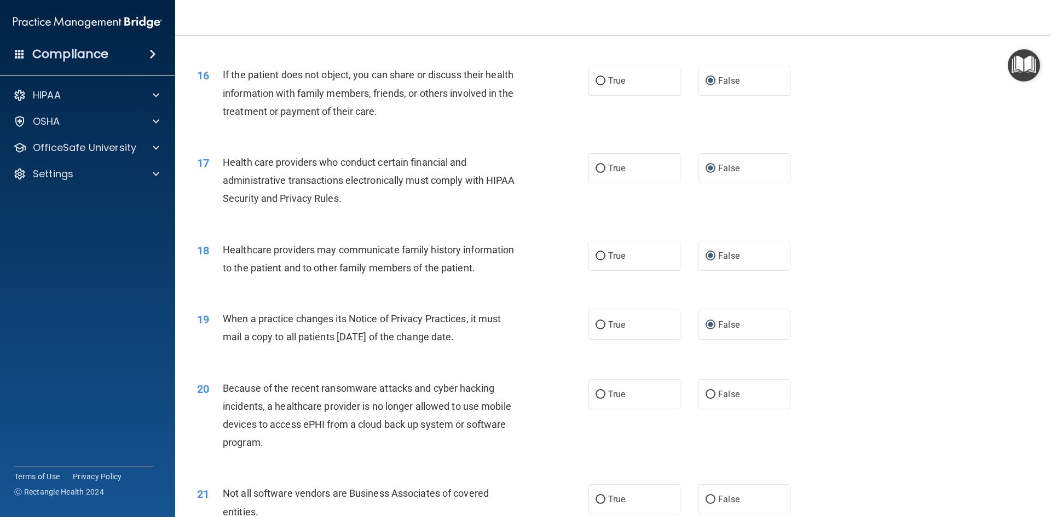
drag, startPoint x: 707, startPoint y: 395, endPoint x: 709, endPoint y: 456, distance: 60.8
click at [706, 397] on input "False" at bounding box center [710, 395] width 10 height 8
radio input "true"
click at [708, 500] on input "False" at bounding box center [710, 500] width 10 height 8
radio input "true"
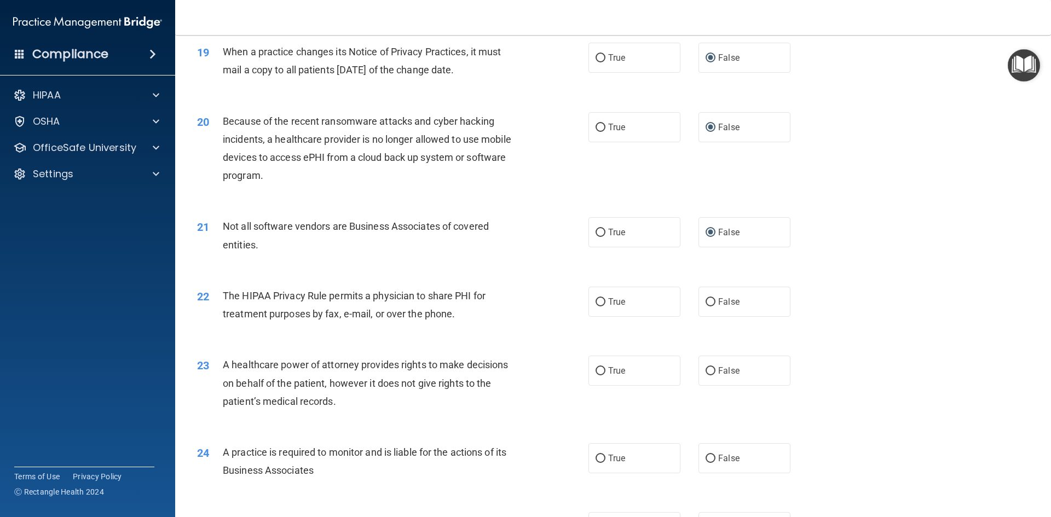
scroll to position [1532, 0]
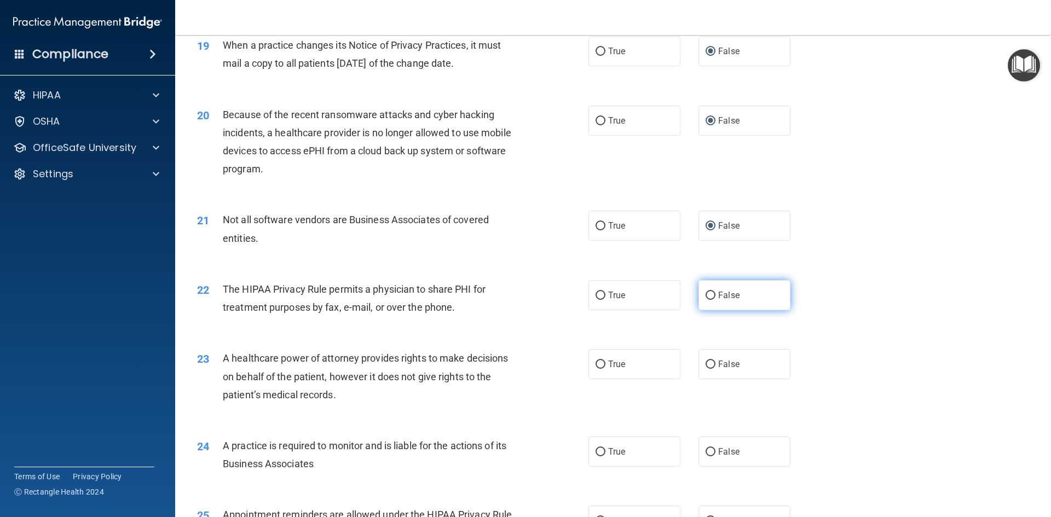
click at [709, 294] on input "False" at bounding box center [710, 296] width 10 height 8
radio input "true"
click at [705, 366] on input "False" at bounding box center [710, 365] width 10 height 8
radio input "true"
click at [705, 451] on input "False" at bounding box center [710, 452] width 10 height 8
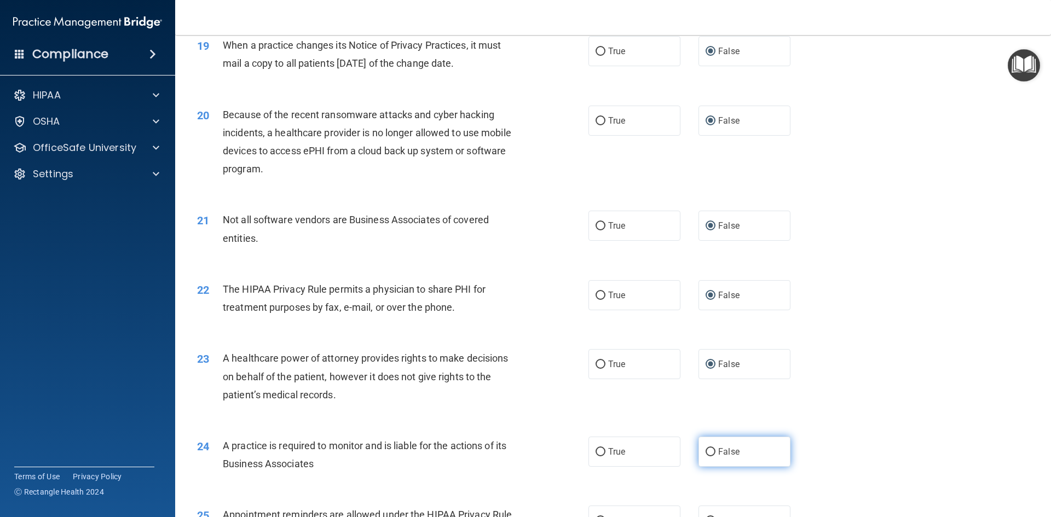
radio input "true"
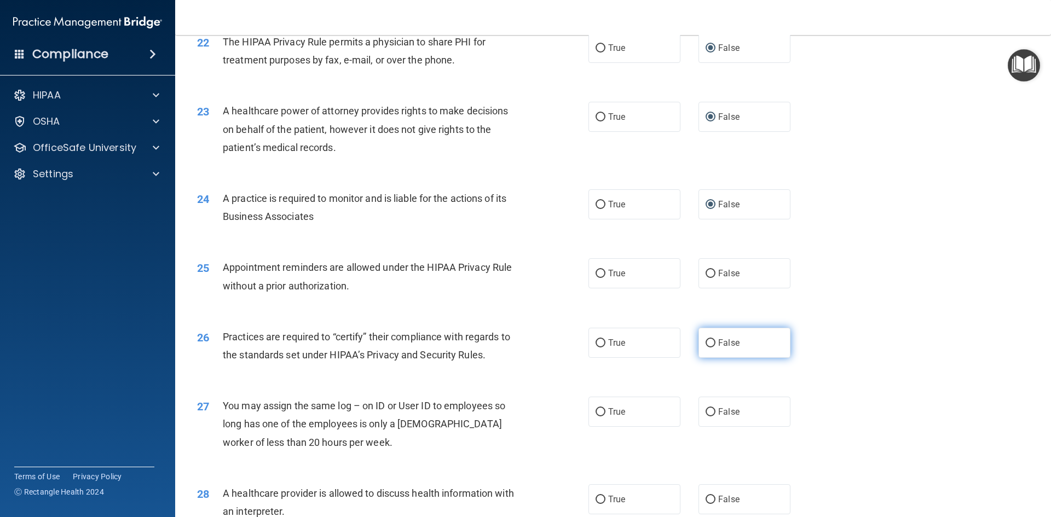
scroll to position [1806, 0]
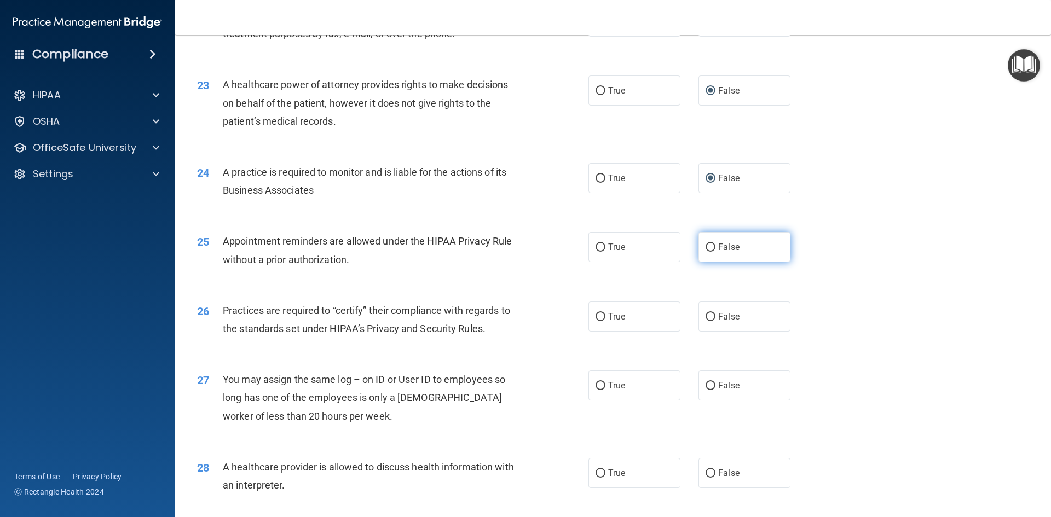
click at [705, 244] on input "False" at bounding box center [710, 248] width 10 height 8
radio input "true"
drag, startPoint x: 705, startPoint y: 312, endPoint x: 720, endPoint y: 366, distance: 56.2
click at [706, 315] on input "False" at bounding box center [710, 317] width 10 height 8
radio input "true"
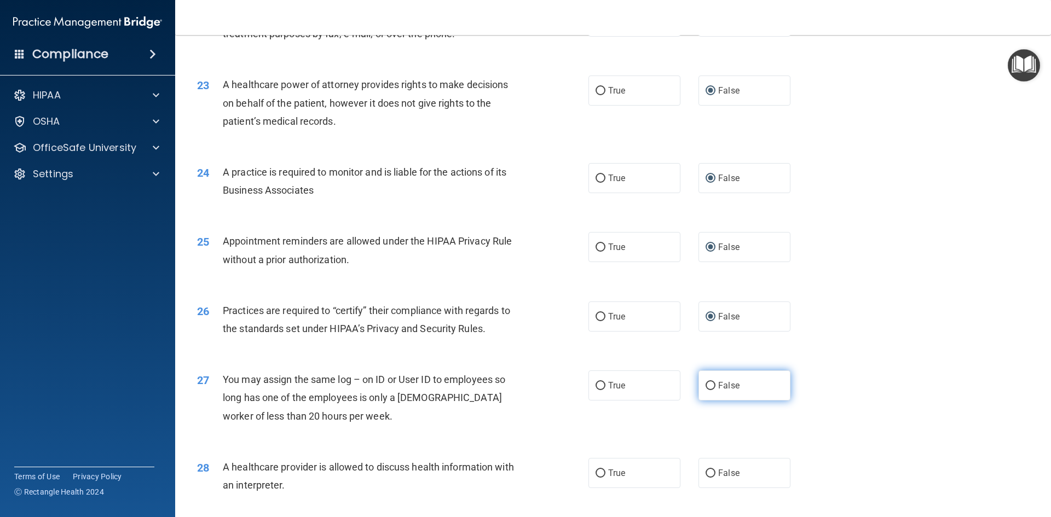
drag, startPoint x: 706, startPoint y: 384, endPoint x: 725, endPoint y: 454, distance: 73.2
click at [707, 385] on input "False" at bounding box center [710, 386] width 10 height 8
radio input "true"
click at [705, 472] on input "False" at bounding box center [710, 474] width 10 height 8
radio input "true"
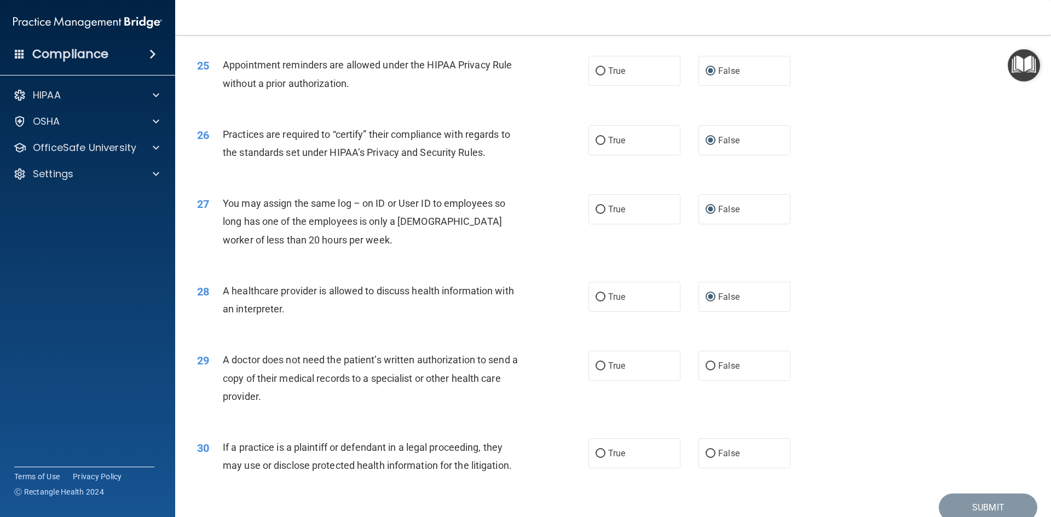
scroll to position [2030, 0]
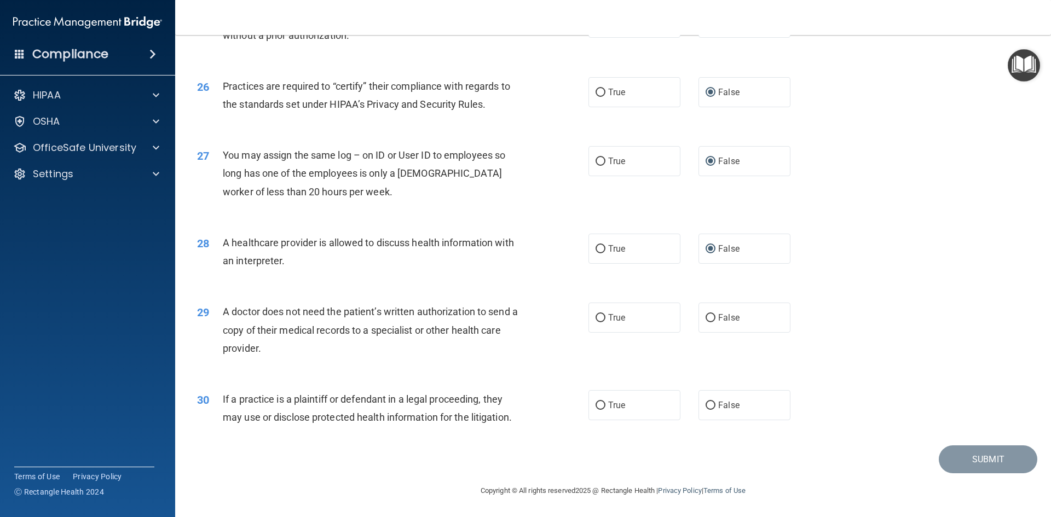
drag, startPoint x: 708, startPoint y: 320, endPoint x: 706, endPoint y: 346, distance: 26.9
click at [708, 323] on label "False" at bounding box center [744, 318] width 92 height 30
click at [708, 322] on input "False" at bounding box center [710, 318] width 10 height 8
radio input "true"
click at [710, 403] on label "False" at bounding box center [744, 405] width 92 height 30
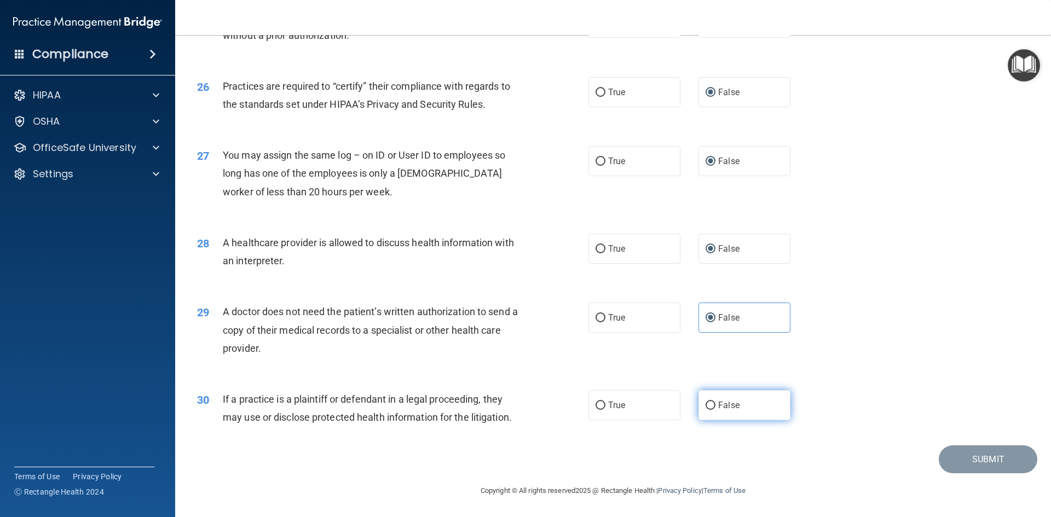
click at [710, 403] on input "False" at bounding box center [710, 406] width 10 height 8
radio input "true"
click at [969, 461] on button "Submit" at bounding box center [988, 459] width 99 height 28
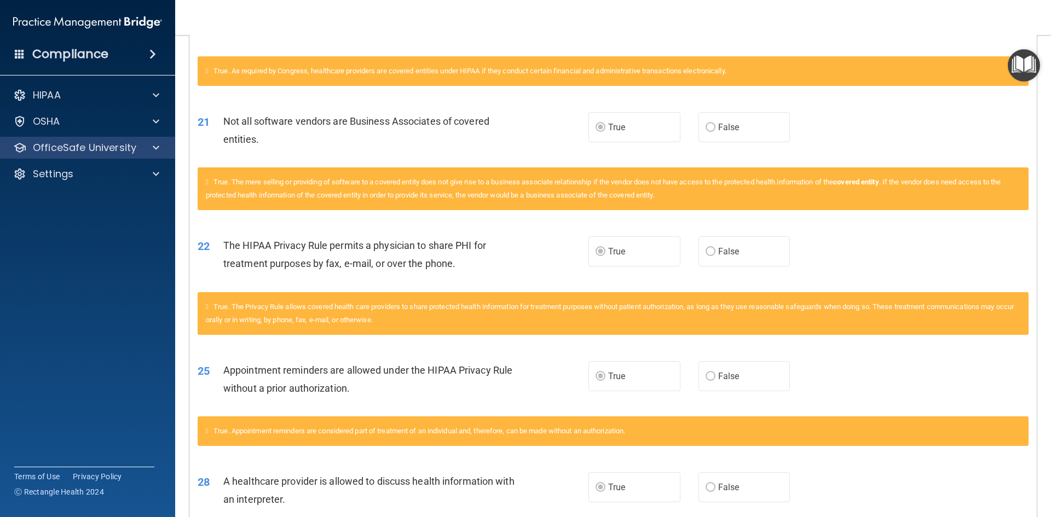
scroll to position [1404, 0]
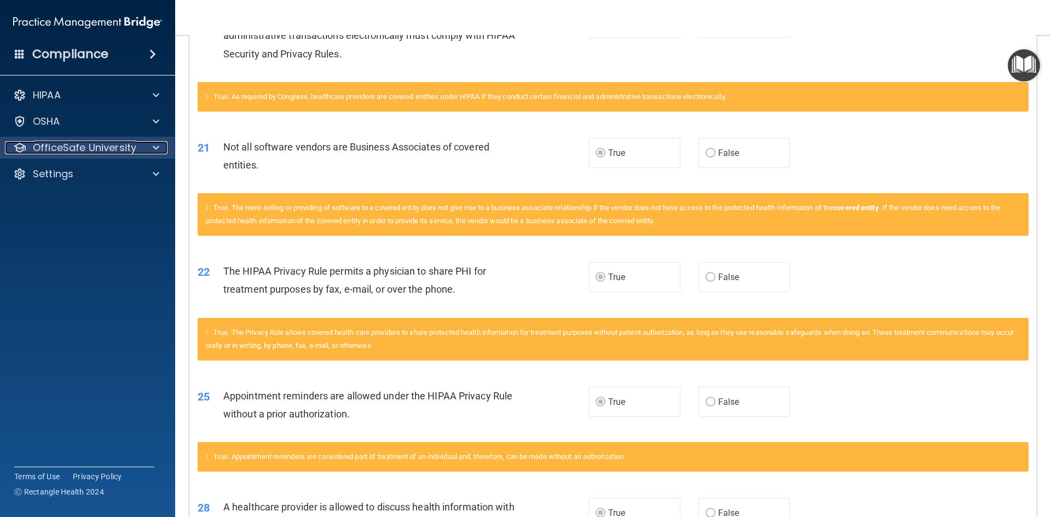
click at [115, 148] on p "OfficeSafe University" at bounding box center [84, 147] width 103 height 13
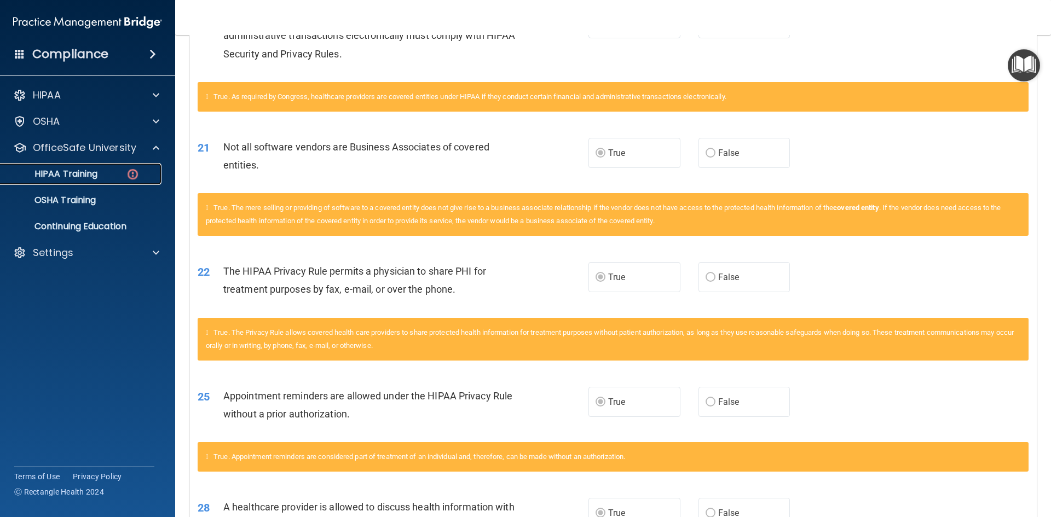
click at [106, 172] on div "HIPAA Training" at bounding box center [81, 174] width 149 height 11
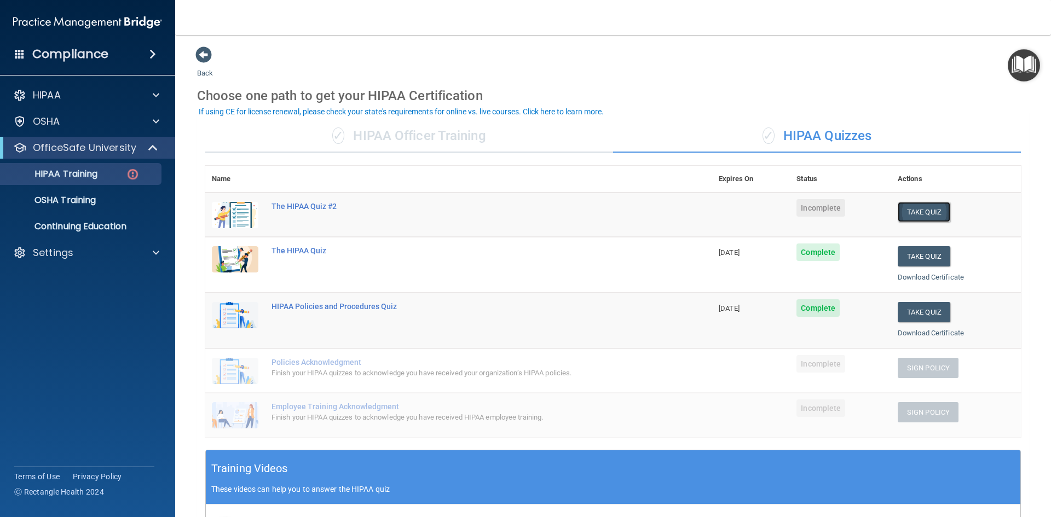
click at [920, 213] on button "Take Quiz" at bounding box center [924, 212] width 53 height 20
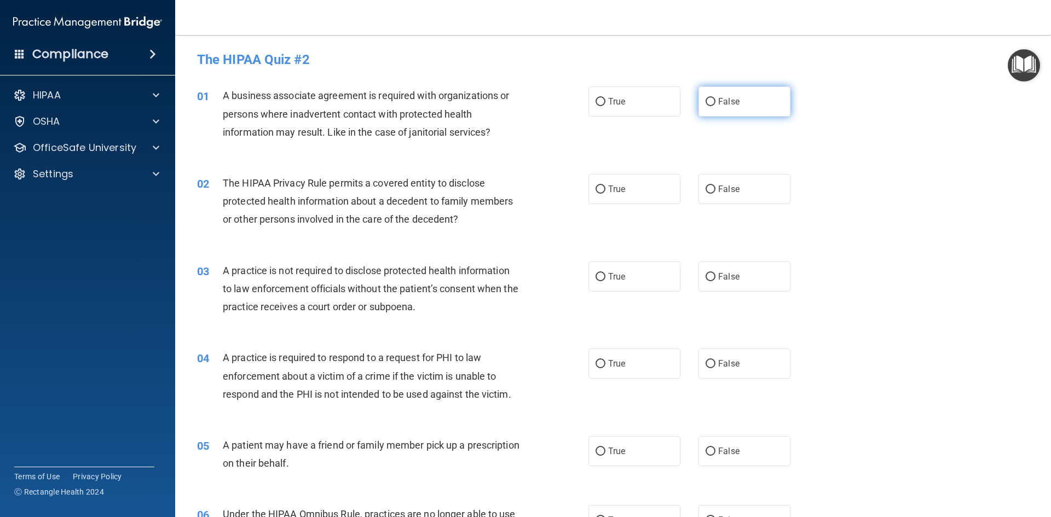
drag, startPoint x: 707, startPoint y: 99, endPoint x: 644, endPoint y: 158, distance: 86.0
click at [705, 99] on input "False" at bounding box center [710, 102] width 10 height 8
radio input "true"
click at [595, 190] on input "True" at bounding box center [600, 190] width 10 height 8
radio input "true"
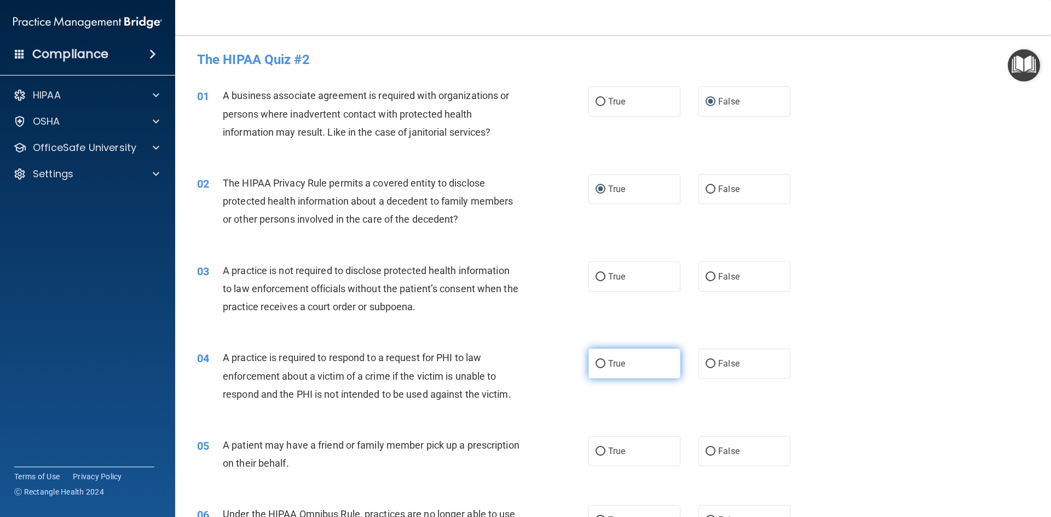
drag, startPoint x: 705, startPoint y: 274, endPoint x: 636, endPoint y: 355, distance: 107.1
click at [705, 274] on input "False" at bounding box center [710, 277] width 10 height 8
radio input "true"
drag, startPoint x: 594, startPoint y: 363, endPoint x: 647, endPoint y: 317, distance: 70.2
click at [600, 360] on input "True" at bounding box center [600, 364] width 10 height 8
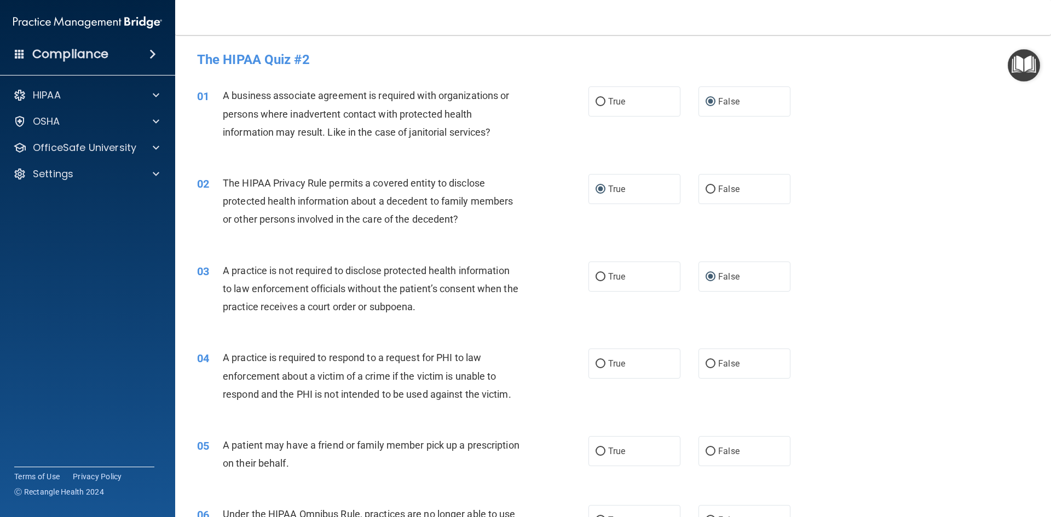
radio input "true"
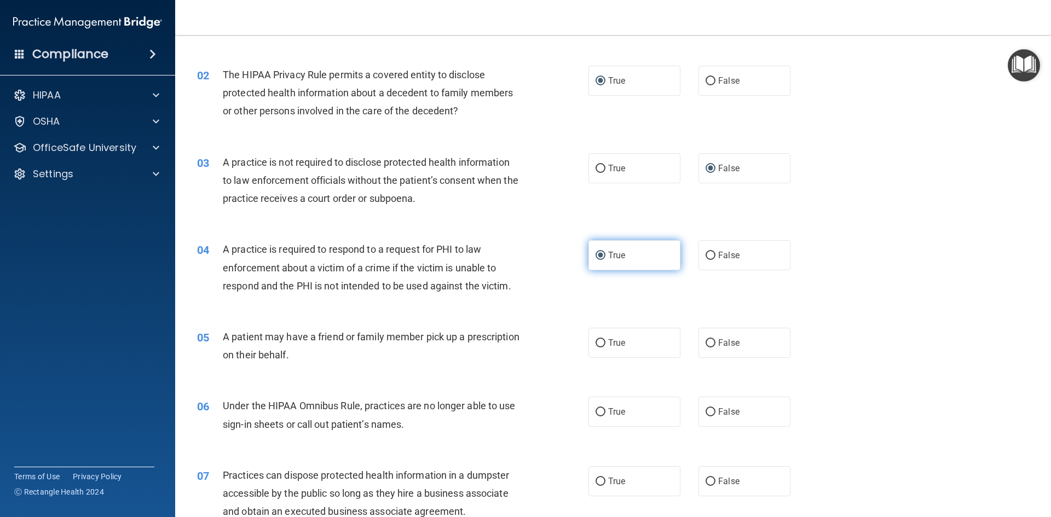
scroll to position [109, 0]
drag, startPoint x: 600, startPoint y: 340, endPoint x: 634, endPoint y: 343, distance: 34.0
click at [600, 340] on input "True" at bounding box center [600, 342] width 10 height 8
radio input "true"
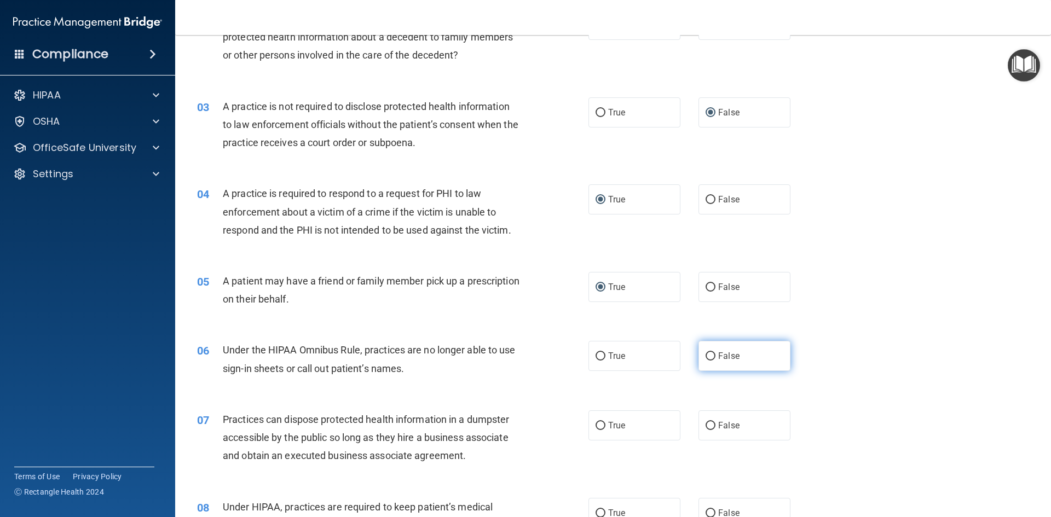
click at [705, 356] on input "False" at bounding box center [710, 356] width 10 height 8
radio input "true"
click at [705, 422] on input "False" at bounding box center [710, 426] width 10 height 8
radio input "true"
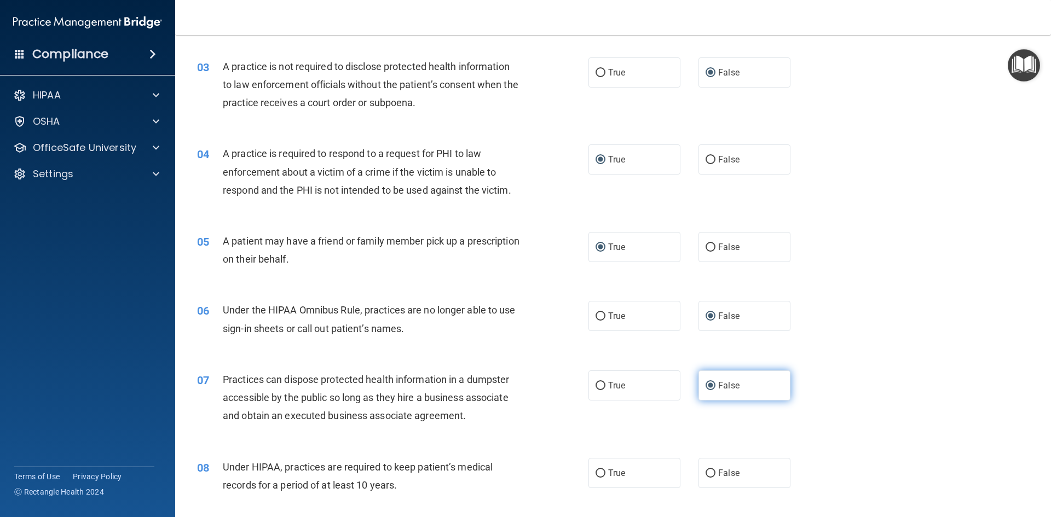
scroll to position [328, 0]
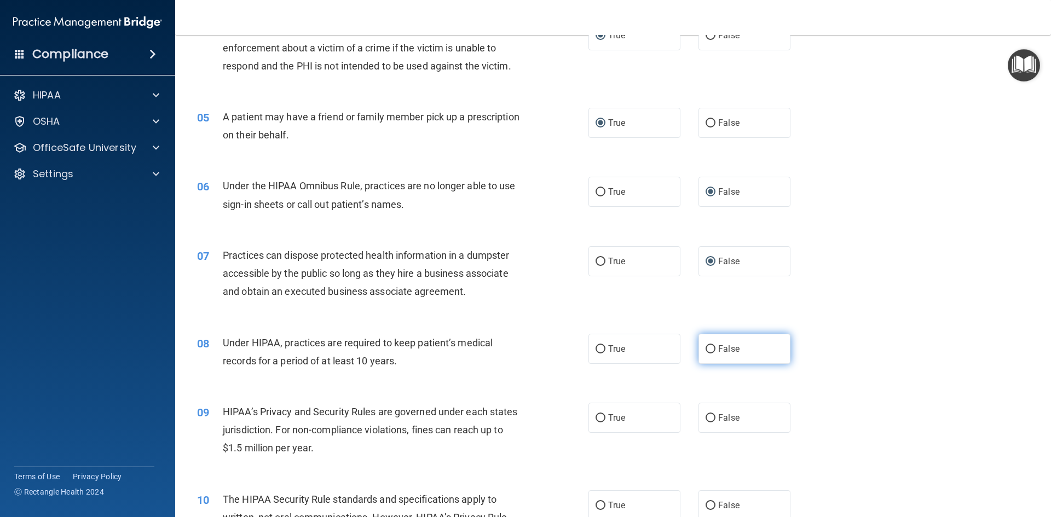
drag, startPoint x: 707, startPoint y: 350, endPoint x: 714, endPoint y: 396, distance: 46.6
click at [706, 350] on input "False" at bounding box center [710, 349] width 10 height 8
radio input "true"
click at [705, 418] on input "False" at bounding box center [710, 418] width 10 height 8
radio input "true"
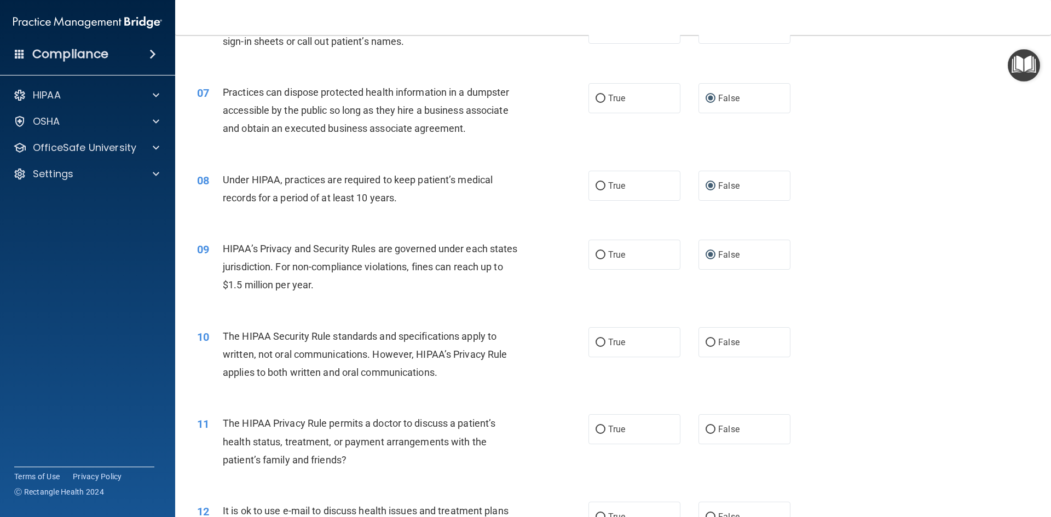
scroll to position [493, 0]
click at [599, 339] on input "True" at bounding box center [600, 342] width 10 height 8
radio input "true"
click at [598, 426] on input "True" at bounding box center [600, 429] width 10 height 8
radio input "true"
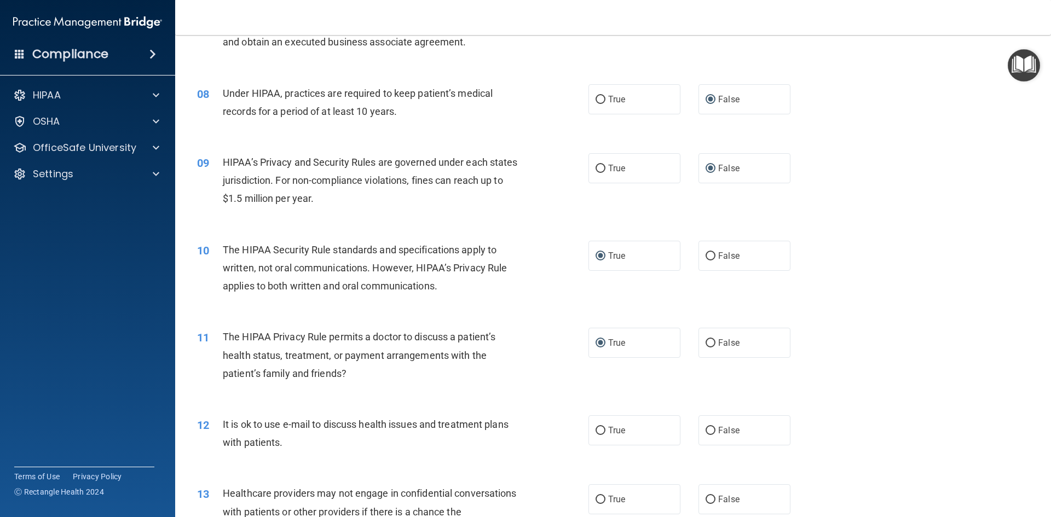
scroll to position [602, 0]
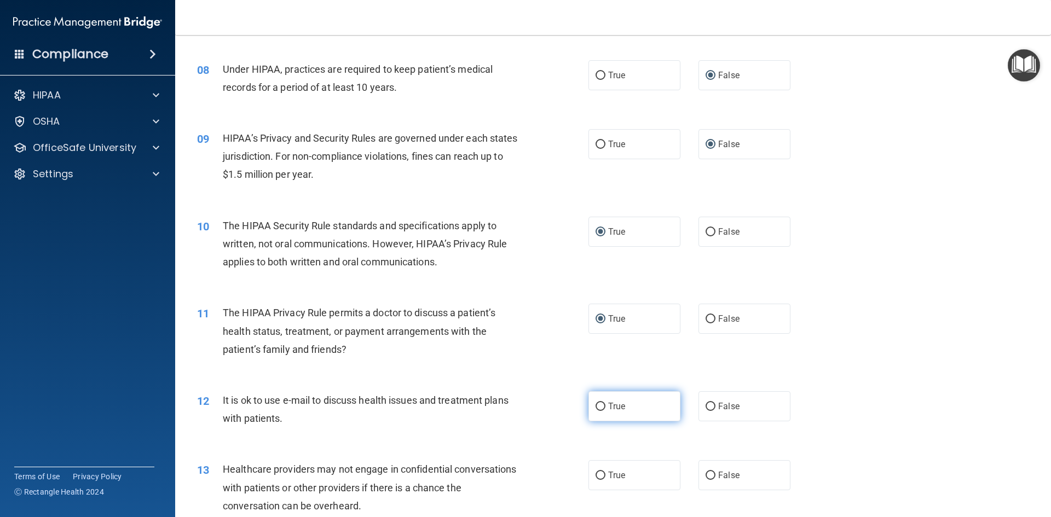
click at [595, 406] on input "True" at bounding box center [600, 407] width 10 height 8
radio input "true"
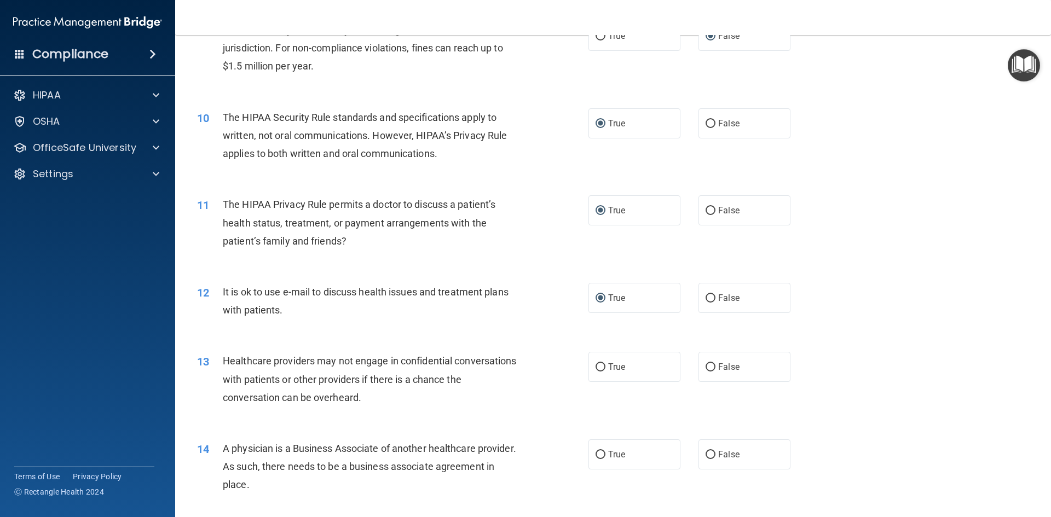
scroll to position [711, 0]
click at [705, 367] on input "False" at bounding box center [710, 366] width 10 height 8
radio input "true"
click at [705, 450] on input "False" at bounding box center [710, 454] width 10 height 8
radio input "true"
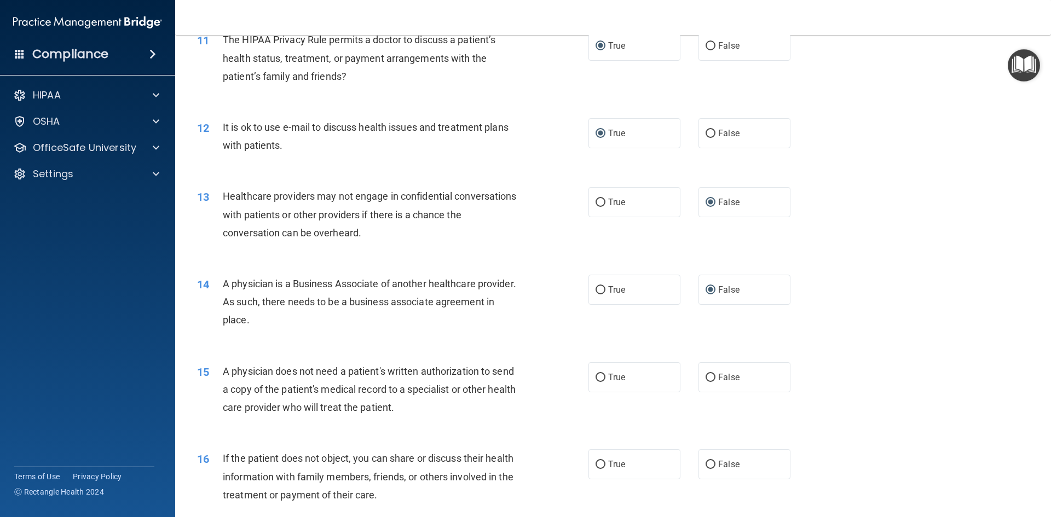
scroll to position [876, 0]
click at [597, 377] on input "True" at bounding box center [600, 377] width 10 height 8
radio input "true"
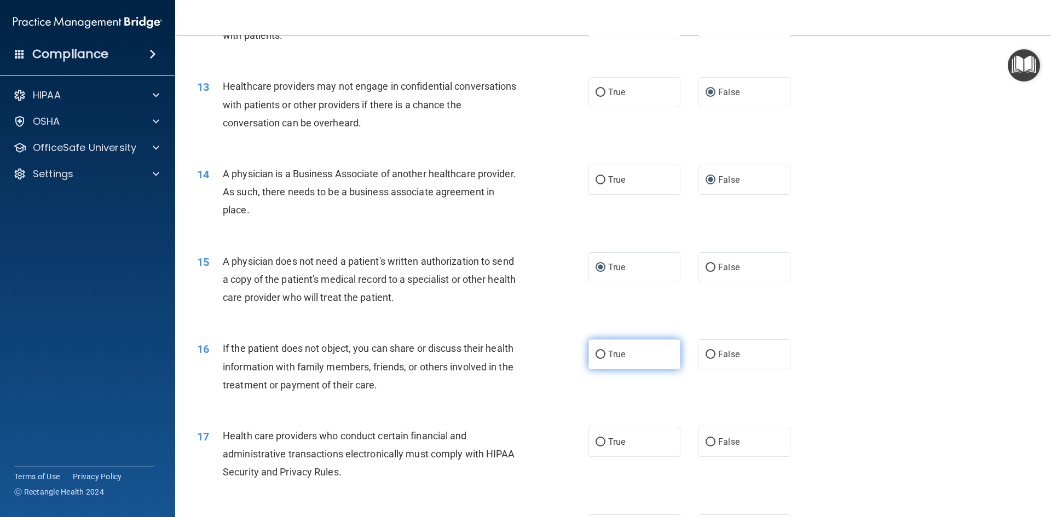
click at [600, 354] on input "True" at bounding box center [600, 355] width 10 height 8
radio input "true"
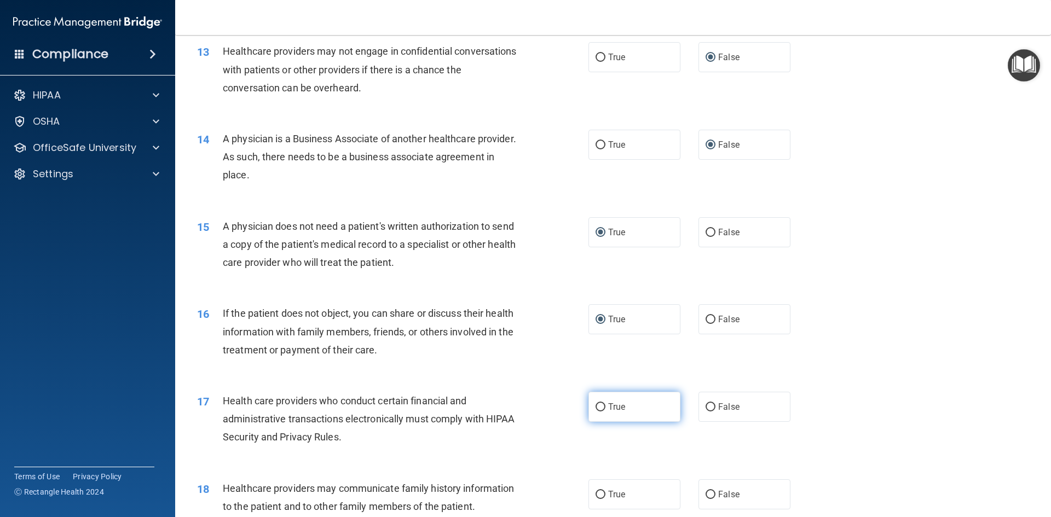
scroll to position [1040, 0]
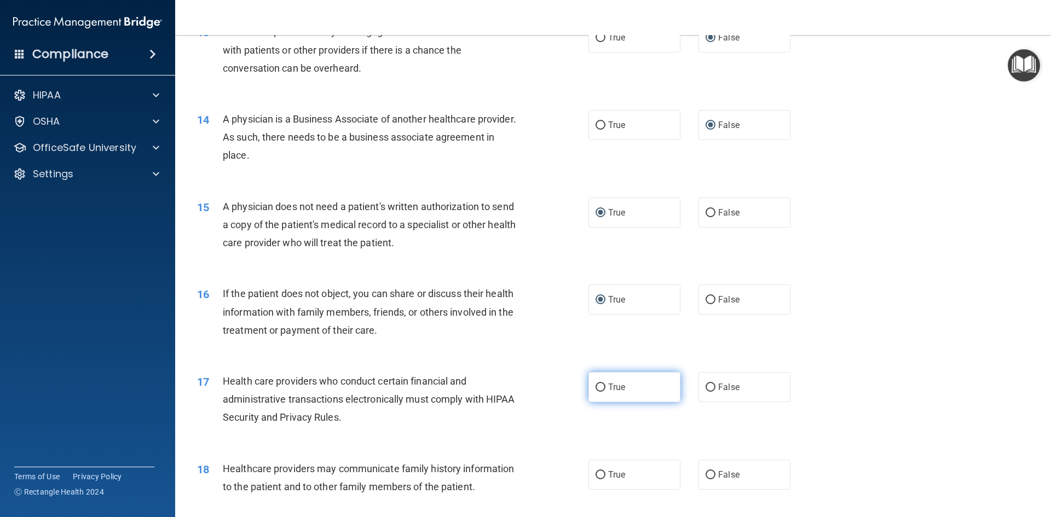
click at [595, 389] on input "True" at bounding box center [600, 388] width 10 height 8
radio input "true"
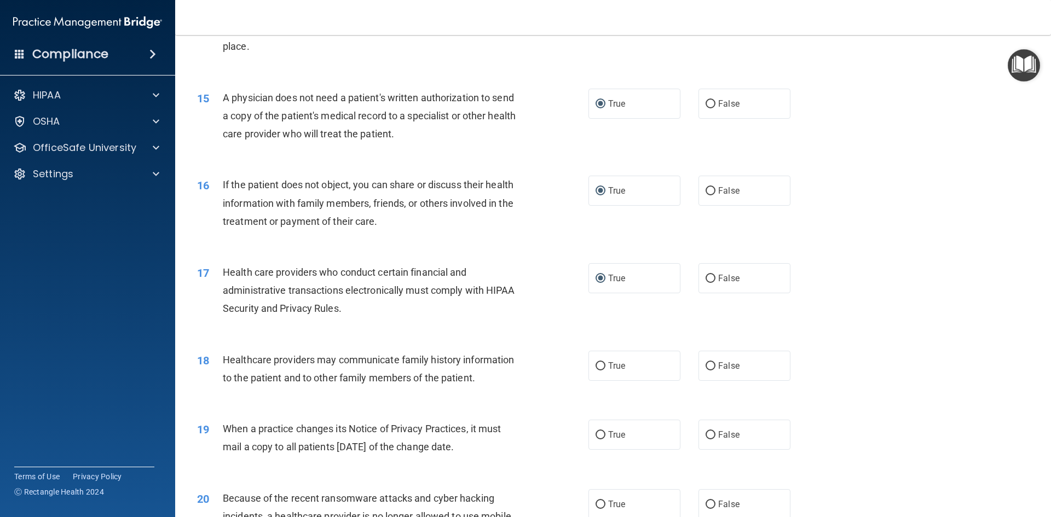
scroll to position [1149, 0]
click at [705, 362] on input "False" at bounding box center [710, 366] width 10 height 8
radio input "true"
click at [707, 432] on input "False" at bounding box center [710, 435] width 10 height 8
radio input "true"
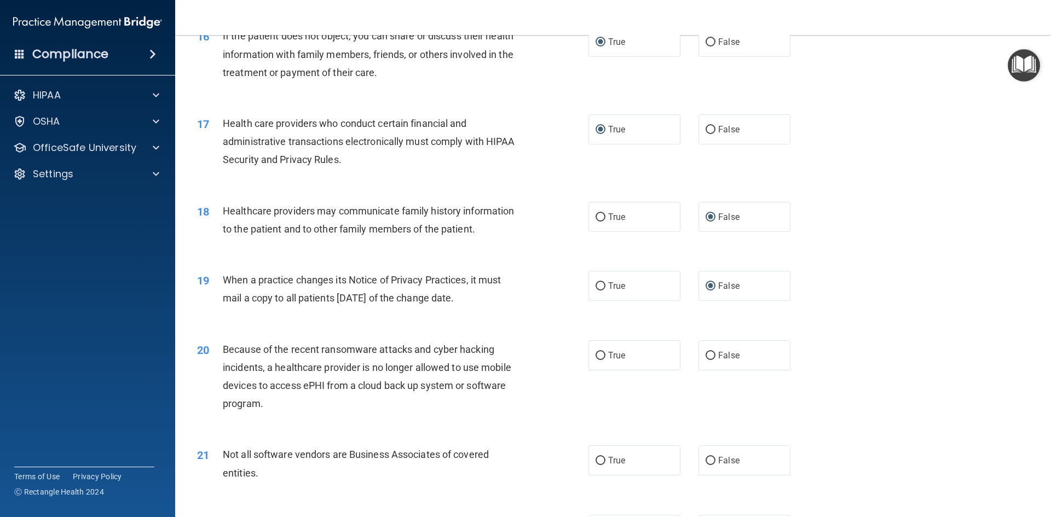
scroll to position [1313, 0]
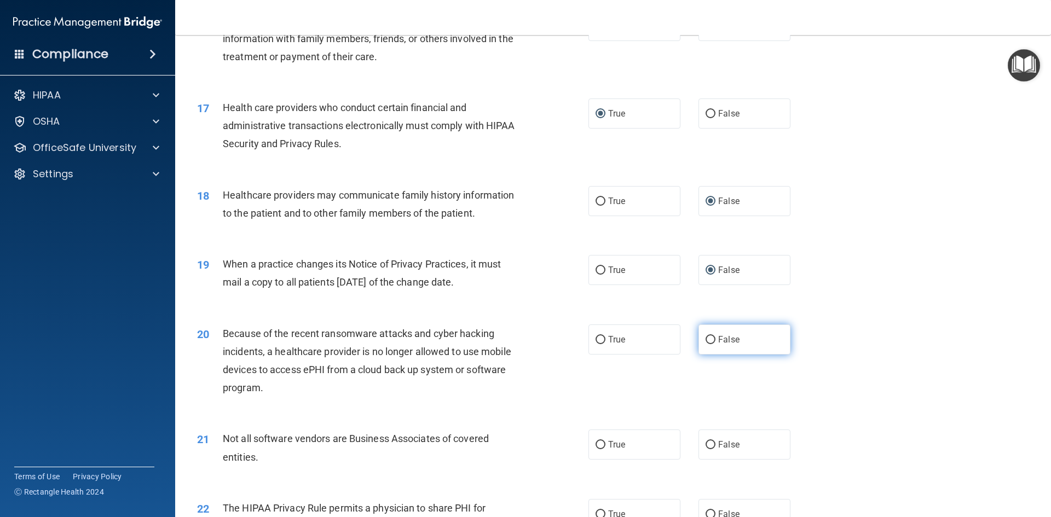
click at [706, 340] on input "False" at bounding box center [710, 340] width 10 height 8
radio input "true"
drag, startPoint x: 597, startPoint y: 443, endPoint x: 616, endPoint y: 436, distance: 20.6
click at [598, 443] on input "True" at bounding box center [600, 445] width 10 height 8
radio input "true"
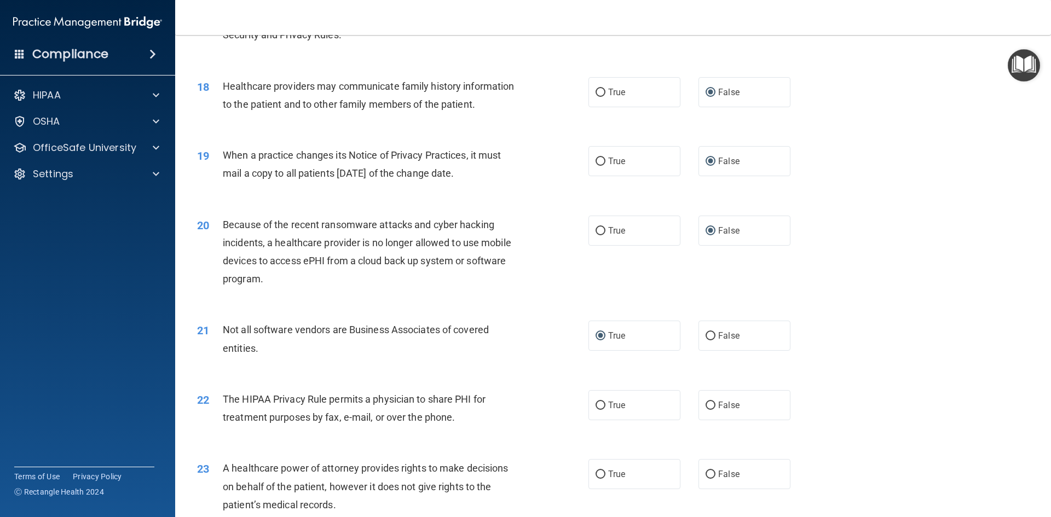
scroll to position [1423, 0]
click at [600, 400] on label "True" at bounding box center [634, 405] width 92 height 30
click at [600, 401] on input "True" at bounding box center [600, 405] width 10 height 8
radio input "true"
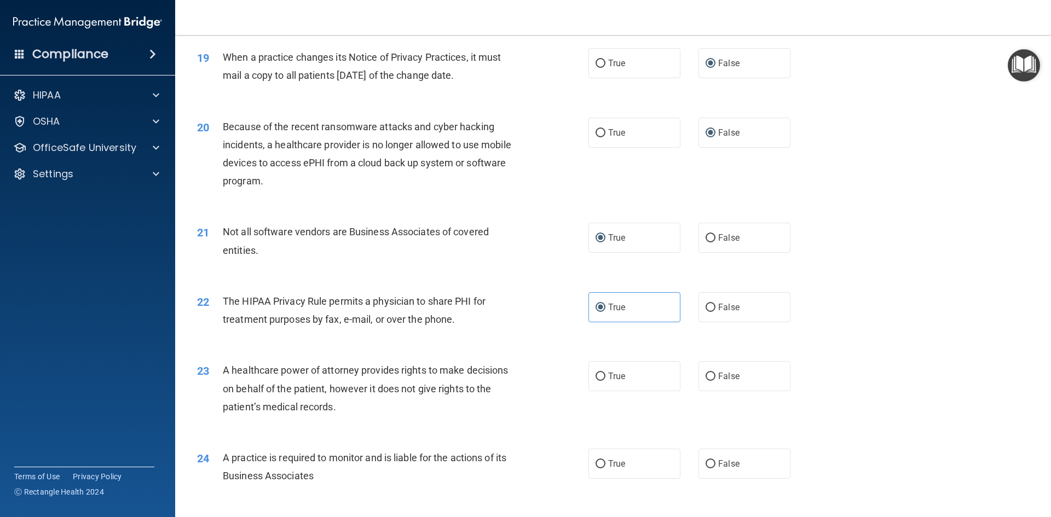
scroll to position [1532, 0]
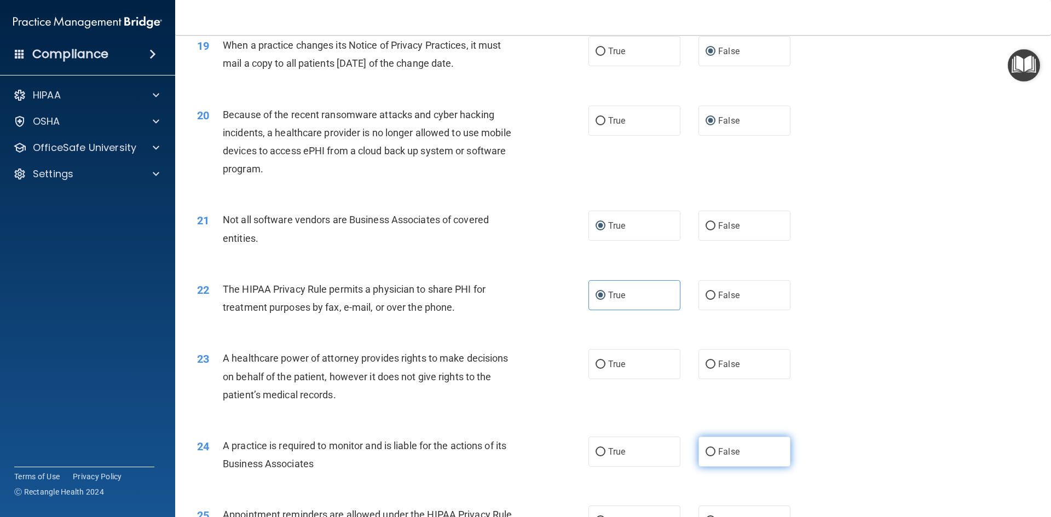
click at [708, 448] on input "False" at bounding box center [710, 452] width 10 height 8
radio input "true"
click at [705, 362] on input "False" at bounding box center [710, 365] width 10 height 8
radio input "true"
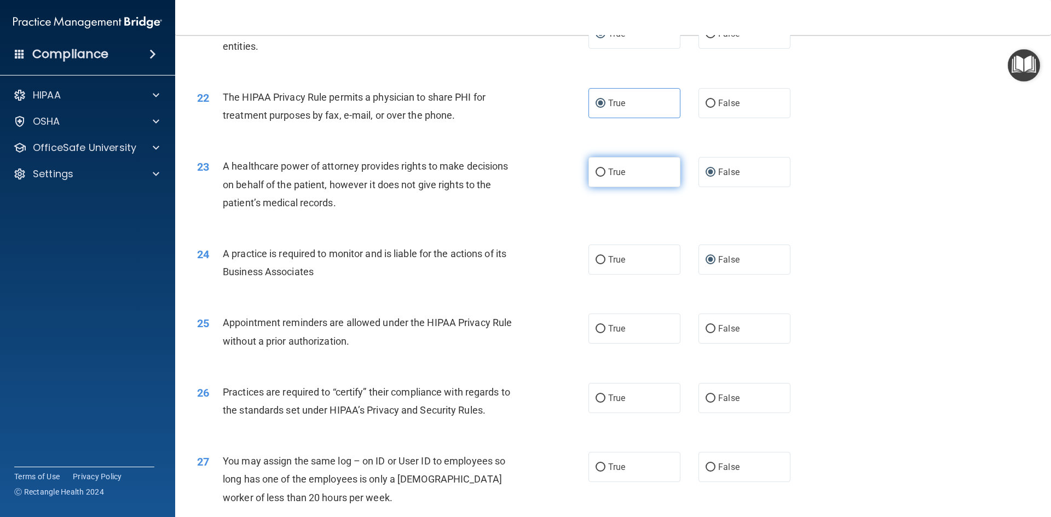
scroll to position [1751, 0]
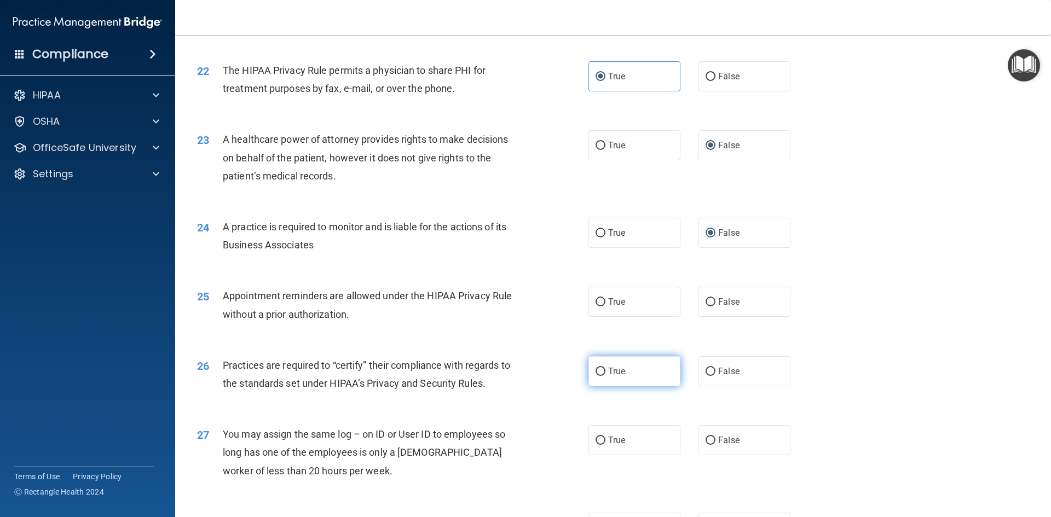
click at [598, 369] on input "True" at bounding box center [600, 372] width 10 height 8
radio input "true"
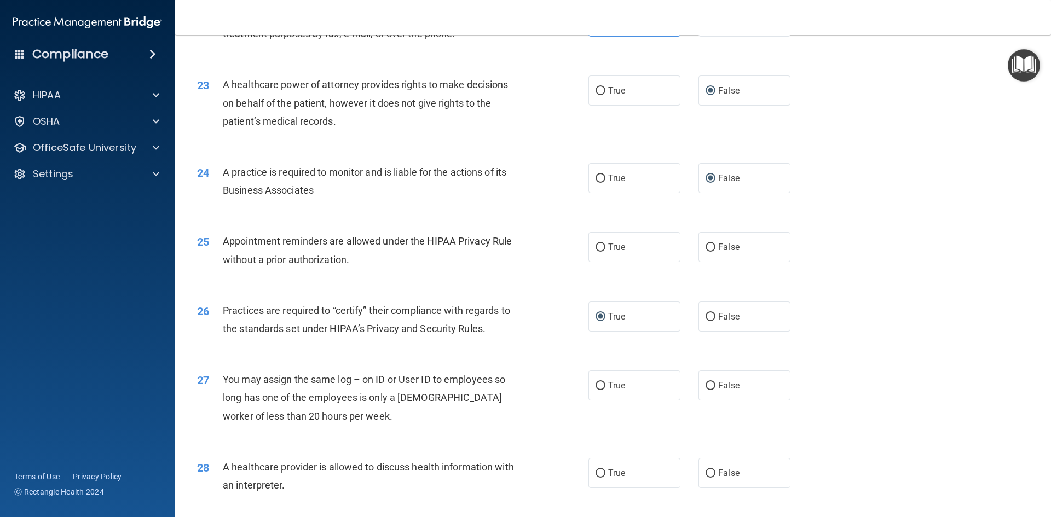
drag, startPoint x: 707, startPoint y: 385, endPoint x: 649, endPoint y: 429, distance: 73.0
click at [698, 392] on label "False" at bounding box center [744, 386] width 92 height 30
click at [705, 390] on input "False" at bounding box center [710, 386] width 10 height 8
radio input "true"
drag, startPoint x: 595, startPoint y: 476, endPoint x: 618, endPoint y: 453, distance: 32.5
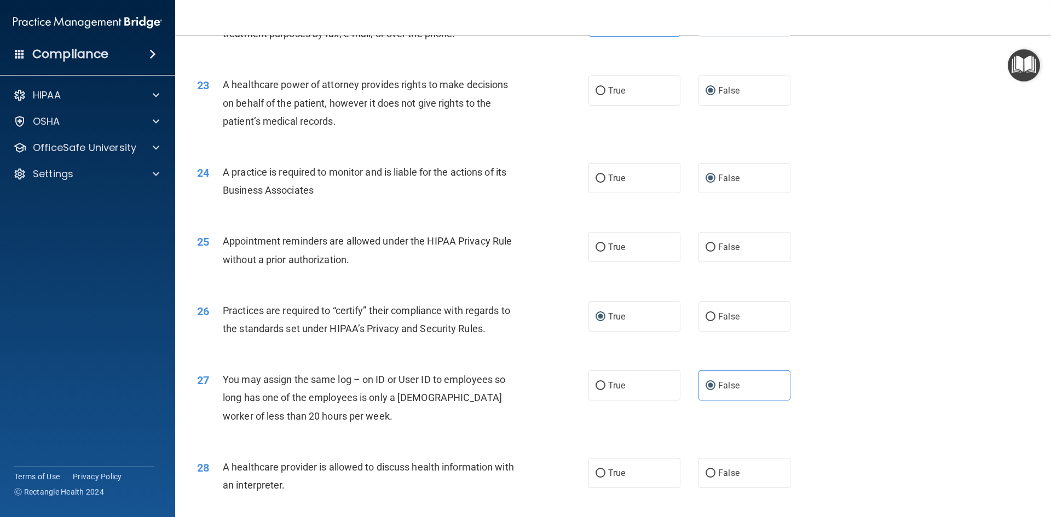
click at [597, 472] on input "True" at bounding box center [600, 474] width 10 height 8
radio input "true"
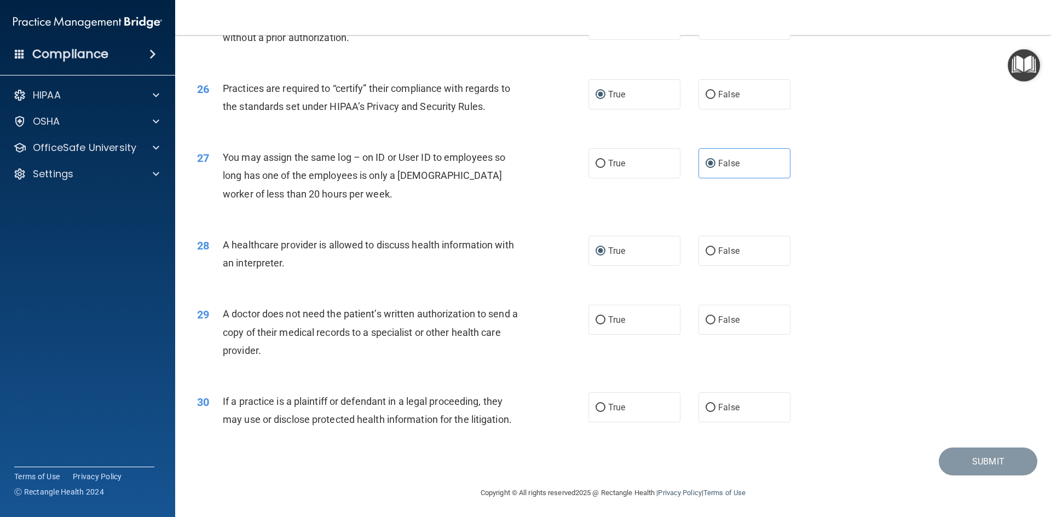
scroll to position [2030, 0]
click at [598, 402] on input "True" at bounding box center [600, 406] width 10 height 8
radio input "true"
click at [596, 316] on input "True" at bounding box center [600, 318] width 10 height 8
radio input "true"
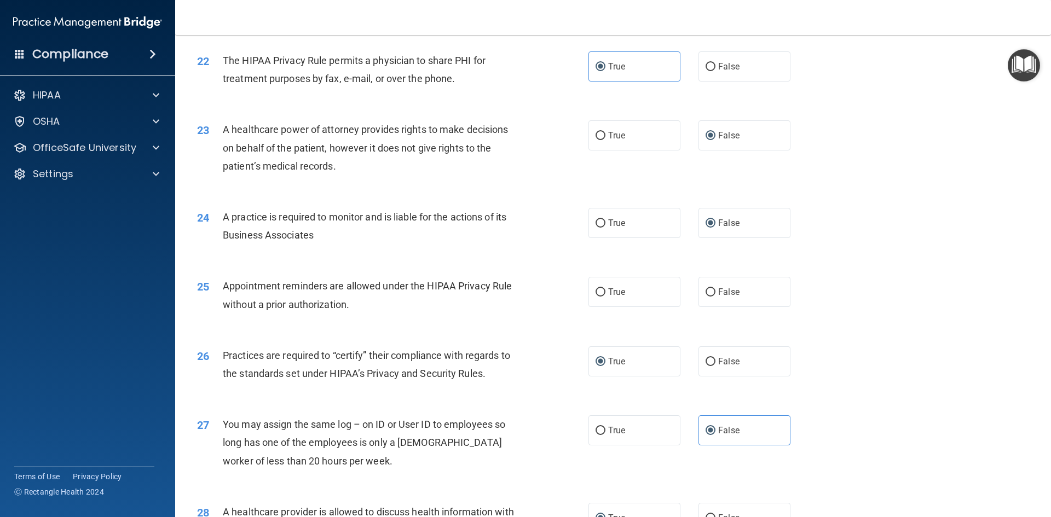
scroll to position [1757, 0]
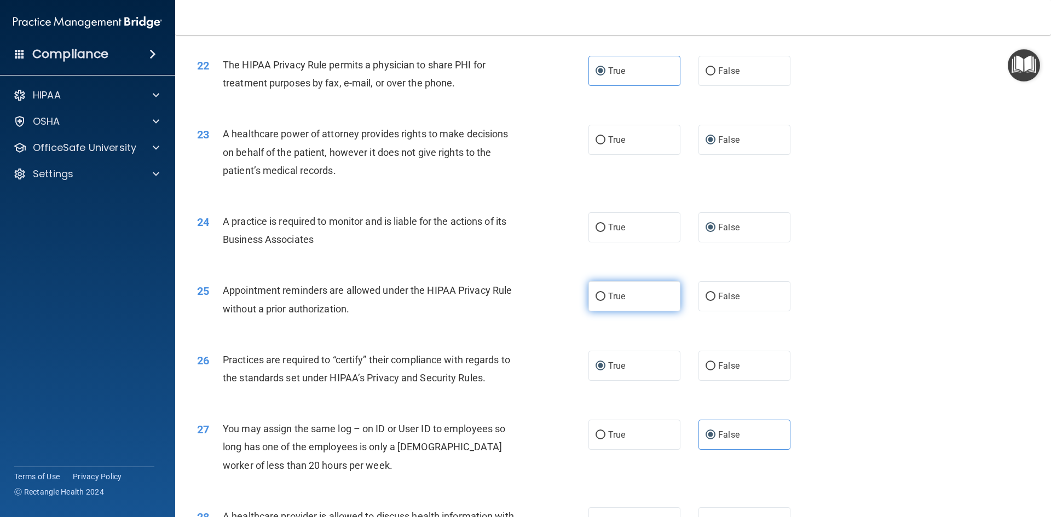
drag, startPoint x: 593, startPoint y: 294, endPoint x: 600, endPoint y: 295, distance: 7.1
click at [596, 294] on input "True" at bounding box center [600, 297] width 10 height 8
radio input "true"
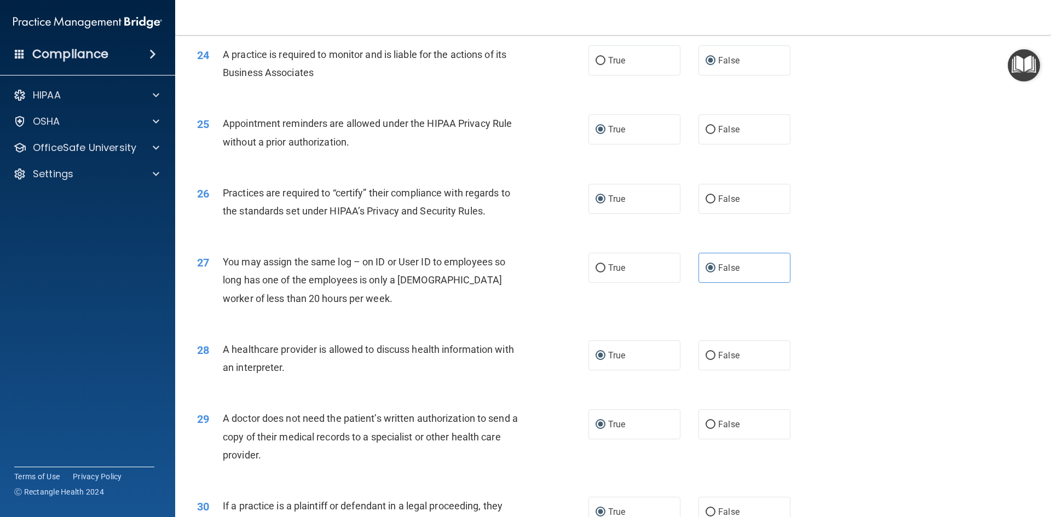
scroll to position [2030, 0]
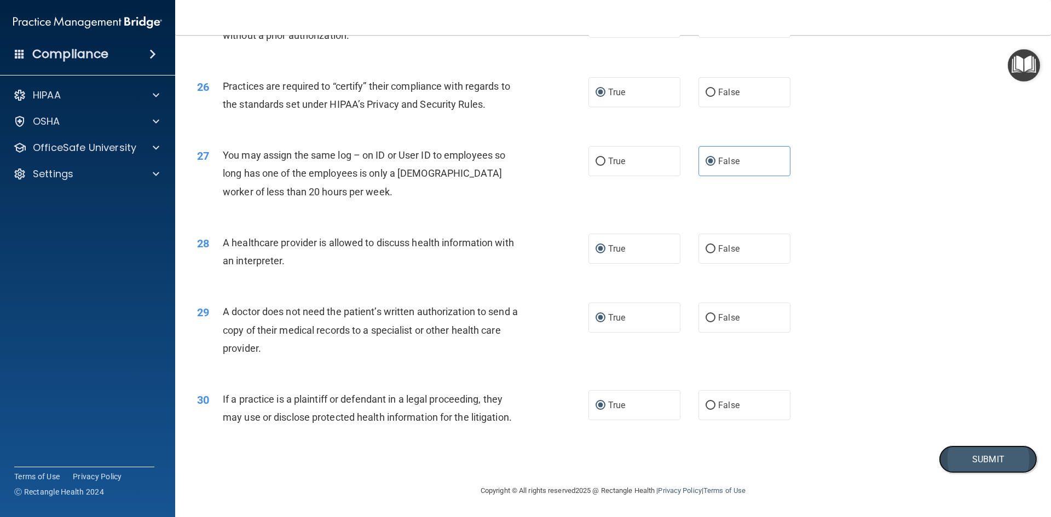
click at [983, 456] on button "Submit" at bounding box center [988, 459] width 99 height 28
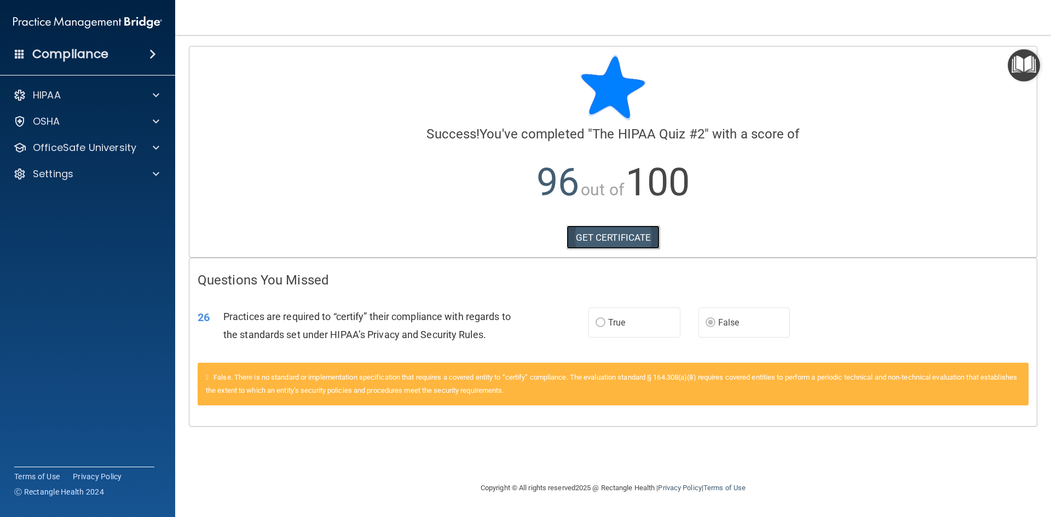
click at [611, 239] on link "GET CERTIFICATE" at bounding box center [613, 237] width 94 height 24
click at [102, 147] on p "OfficeSafe University" at bounding box center [84, 147] width 103 height 13
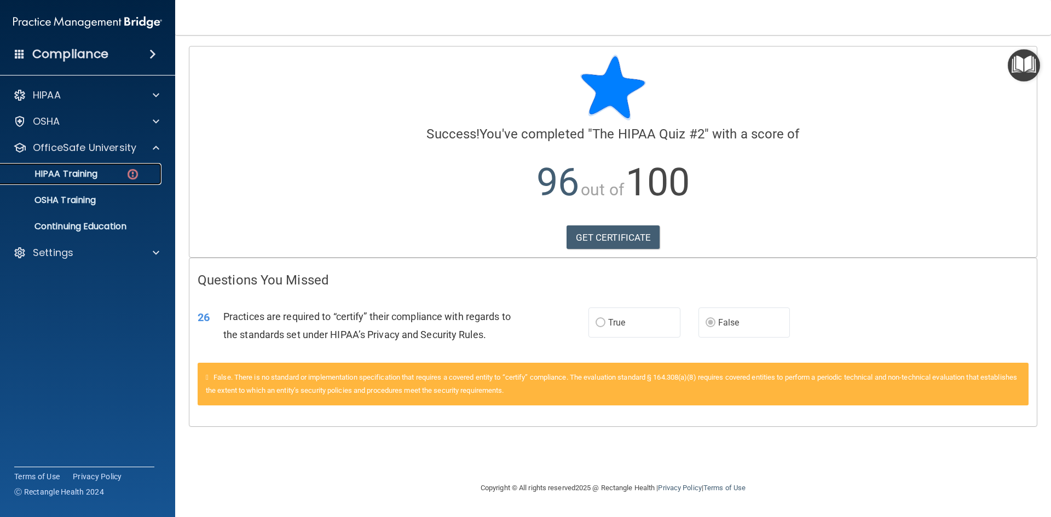
click at [118, 175] on div "HIPAA Training" at bounding box center [81, 174] width 149 height 11
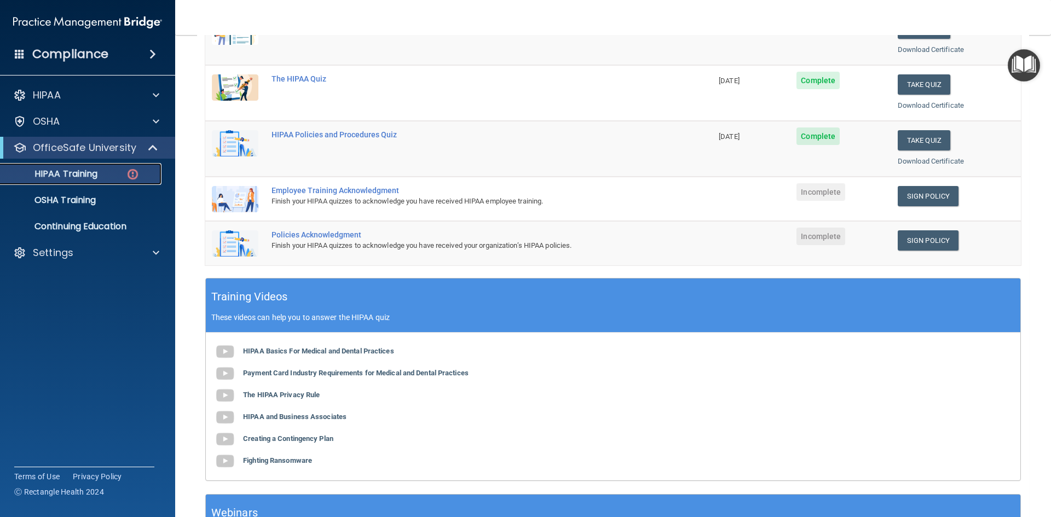
scroll to position [164, 0]
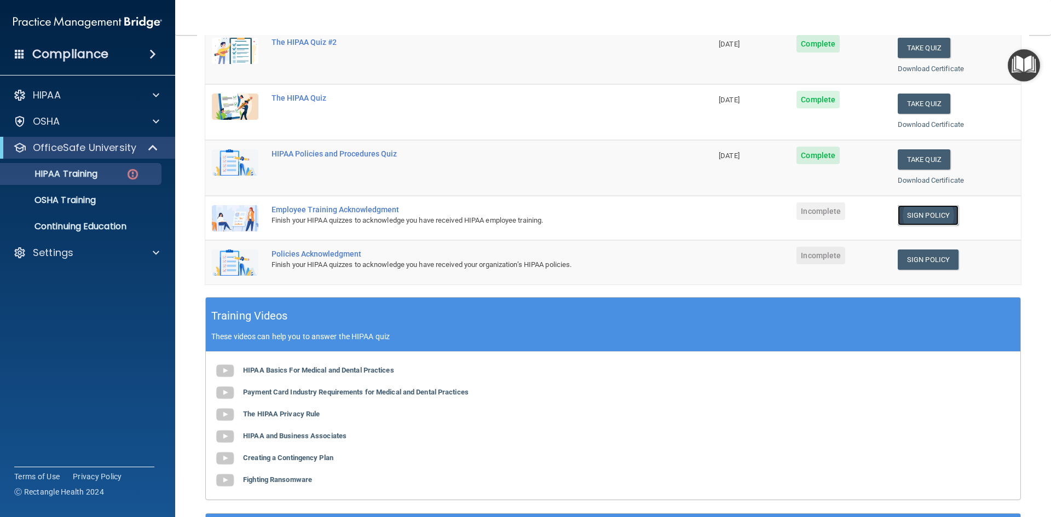
click at [917, 211] on link "Sign Policy" at bounding box center [928, 215] width 61 height 20
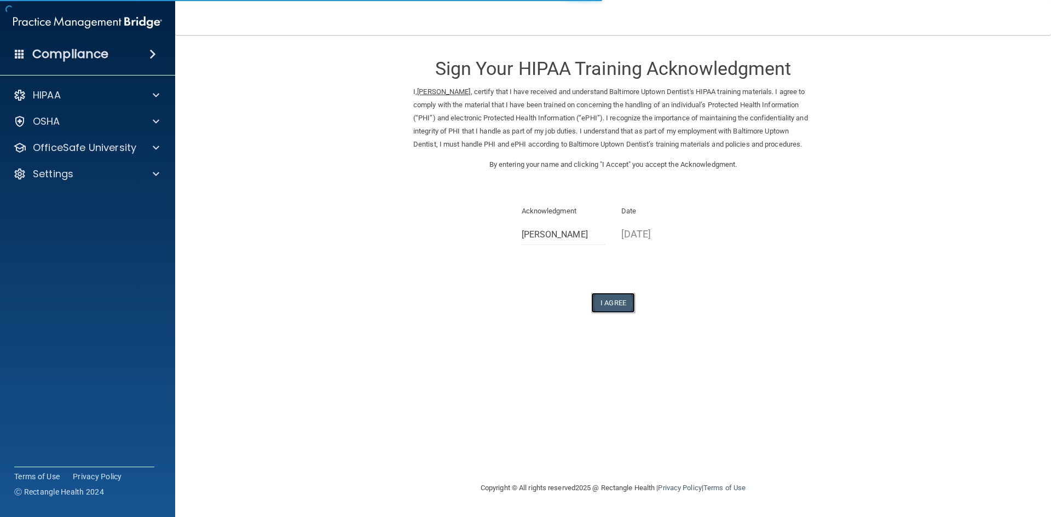
click at [615, 308] on button "I Agree" at bounding box center [613, 303] width 44 height 20
click at [613, 311] on button "I Agree" at bounding box center [613, 303] width 44 height 20
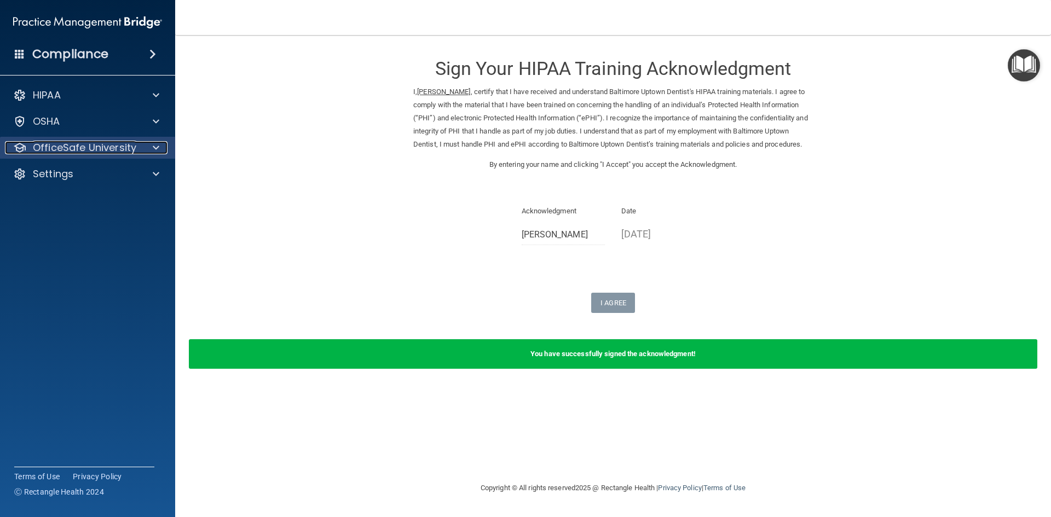
click at [156, 144] on span at bounding box center [156, 147] width 7 height 13
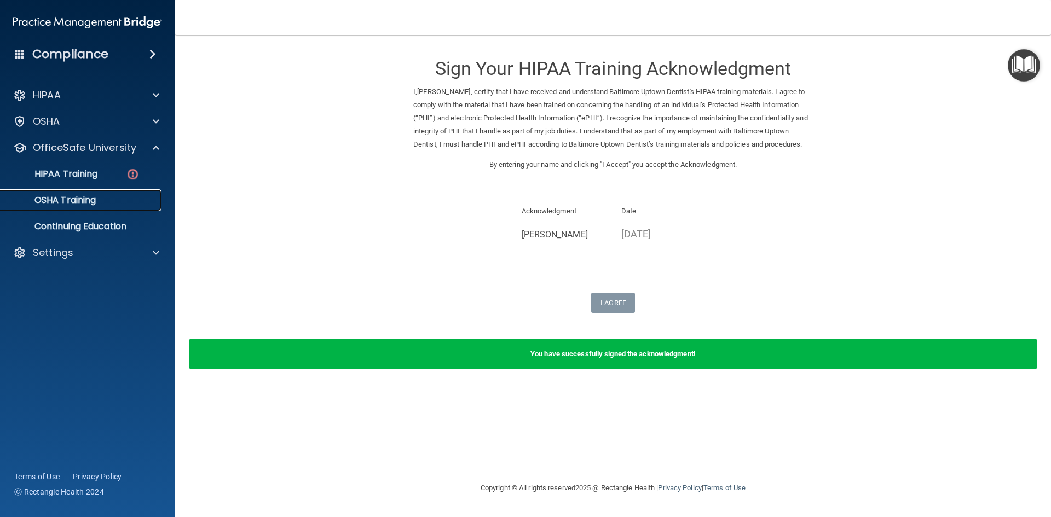
click at [104, 200] on div "OSHA Training" at bounding box center [81, 200] width 149 height 11
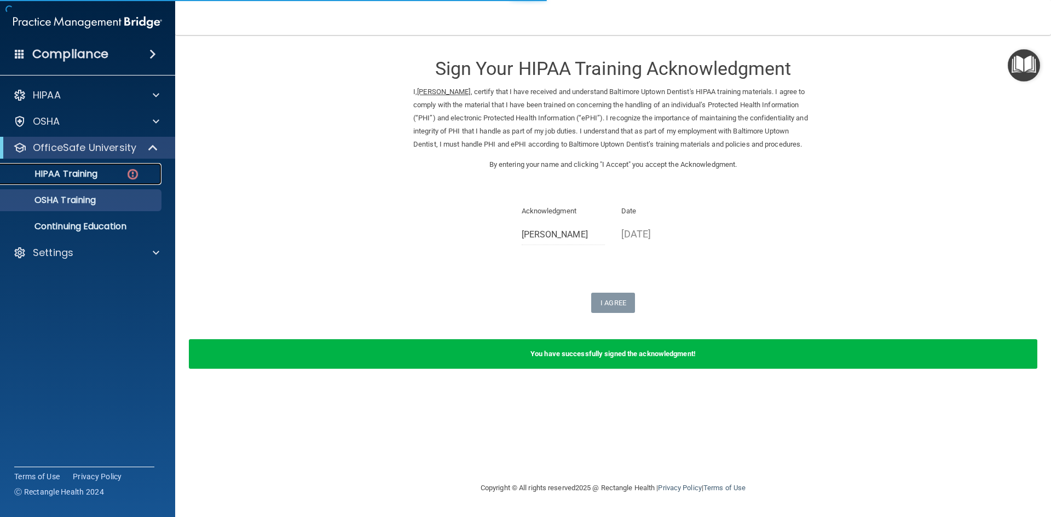
click at [106, 176] on div "HIPAA Training" at bounding box center [81, 174] width 149 height 11
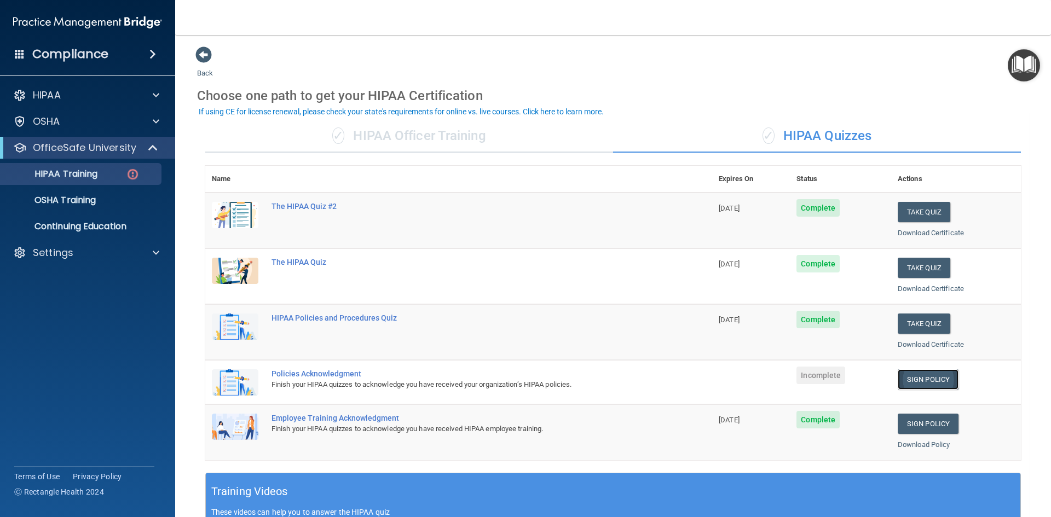
click at [915, 380] on link "Sign Policy" at bounding box center [928, 379] width 61 height 20
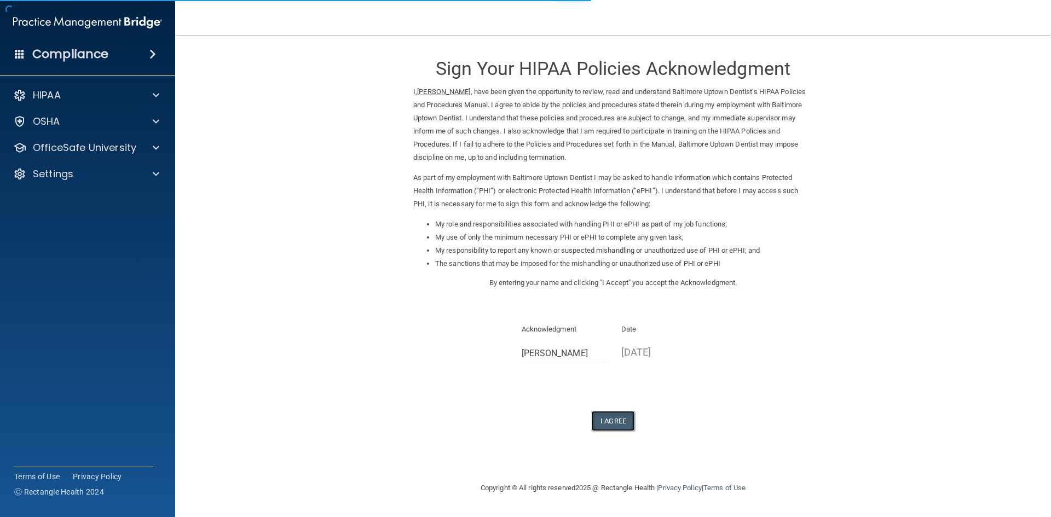
click at [618, 422] on button "I Agree" at bounding box center [613, 421] width 44 height 20
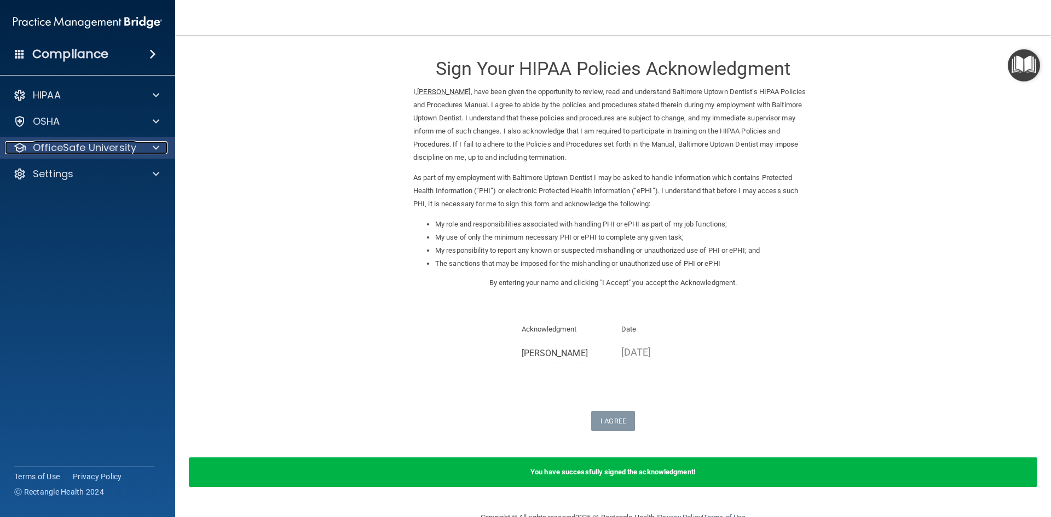
click at [103, 148] on p "OfficeSafe University" at bounding box center [84, 147] width 103 height 13
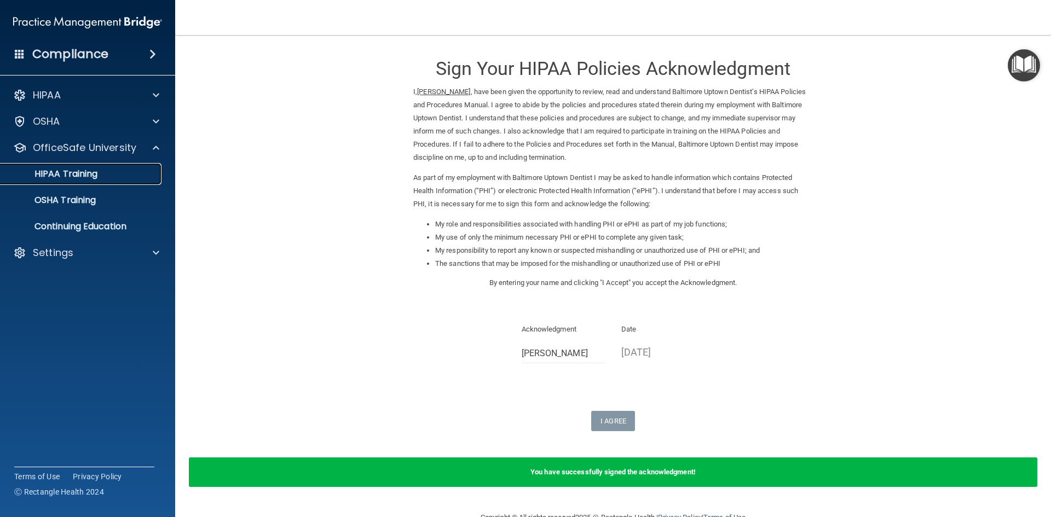
click at [97, 171] on p "HIPAA Training" at bounding box center [52, 174] width 90 height 11
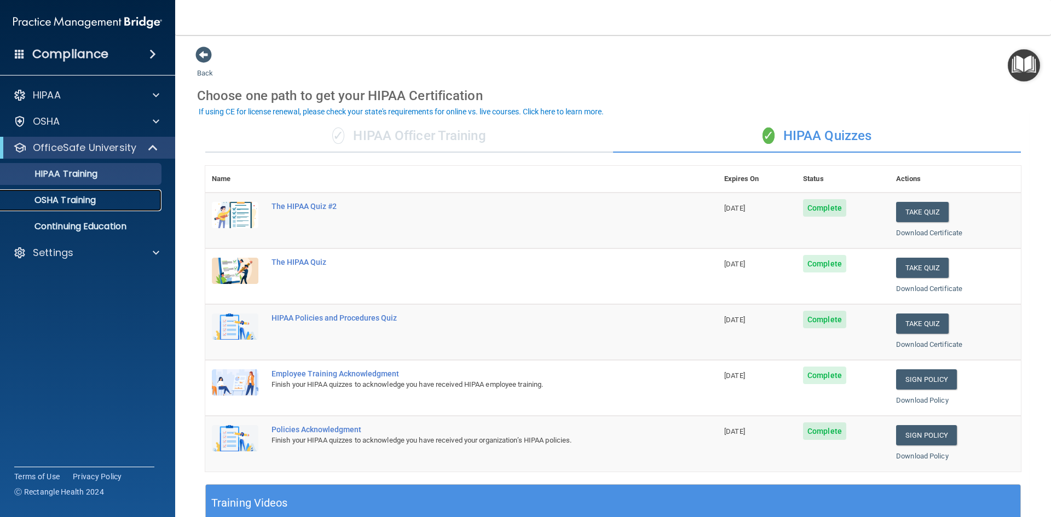
click at [83, 198] on p "OSHA Training" at bounding box center [51, 200] width 89 height 11
